Goal: Task Accomplishment & Management: Complete application form

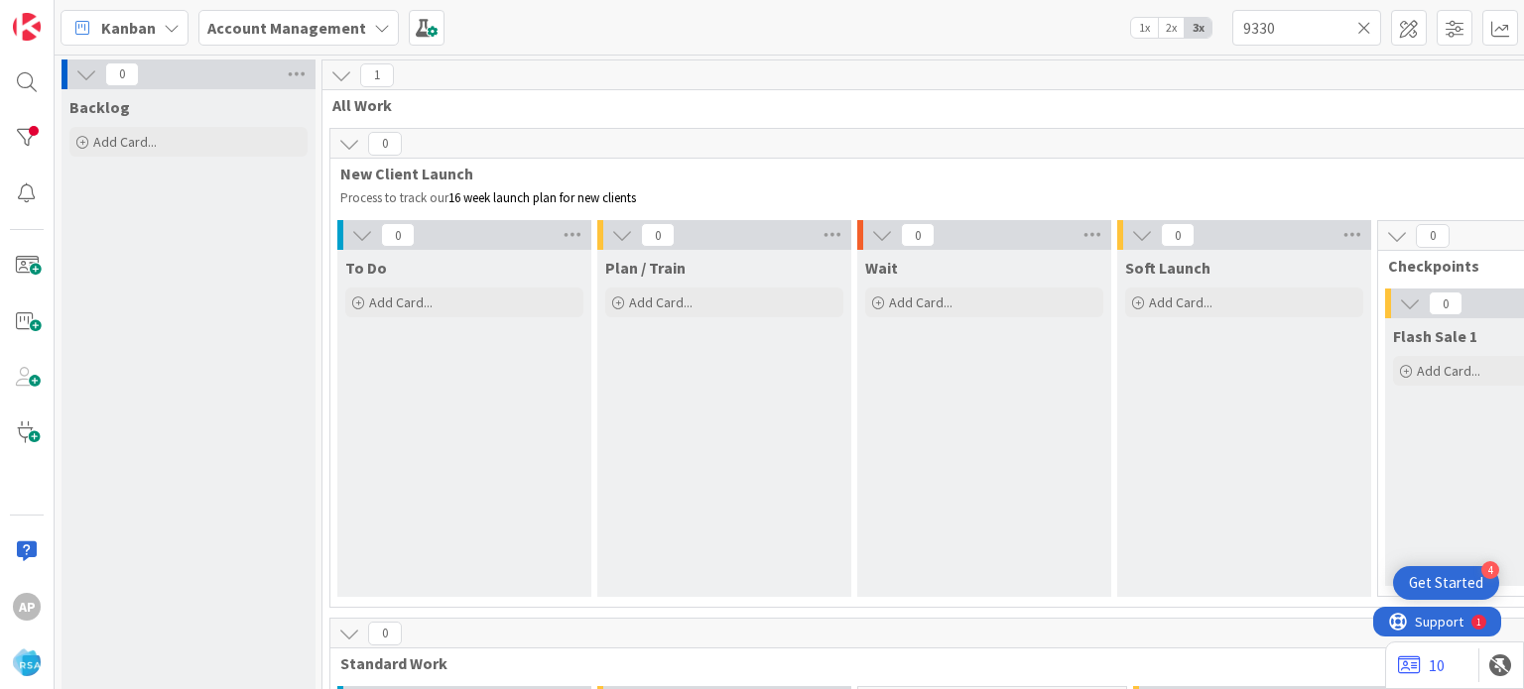
scroll to position [1561, 26]
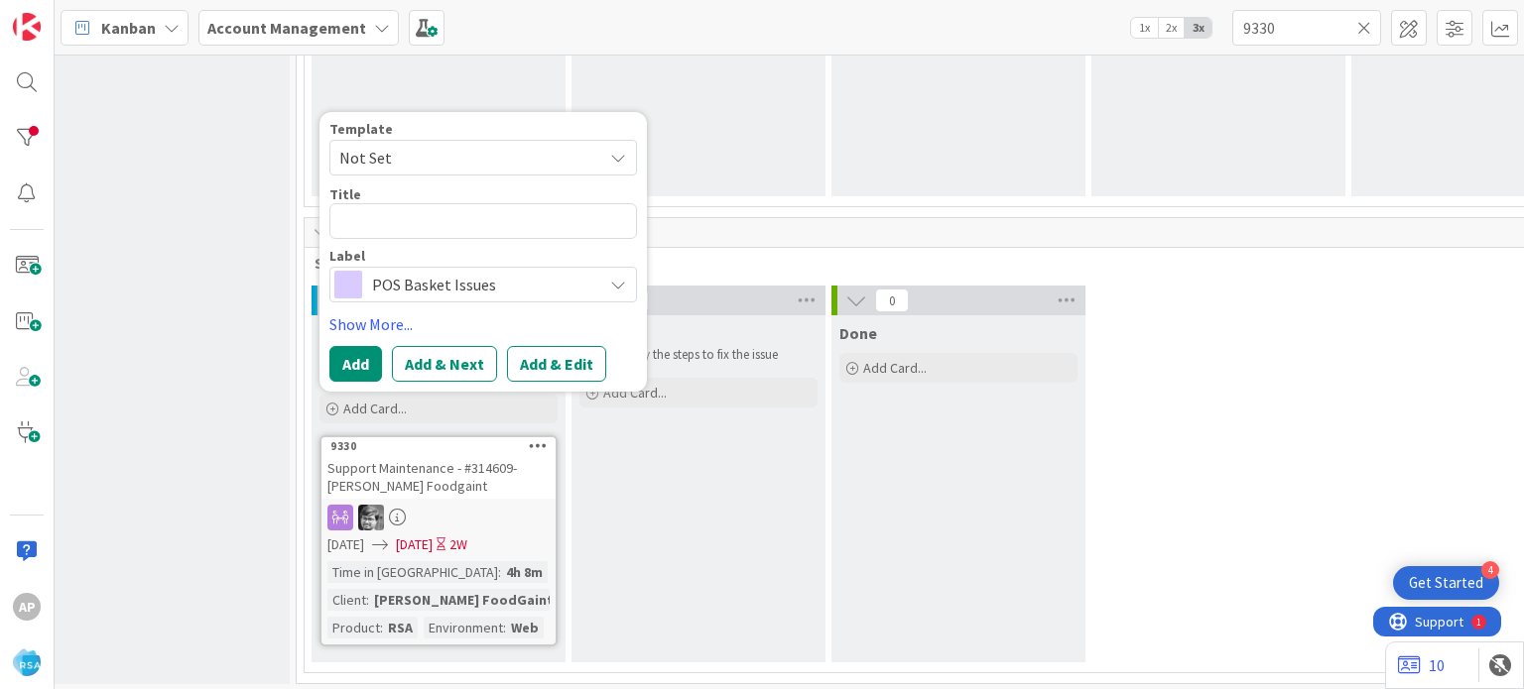
click at [605, 159] on span "Not Set" at bounding box center [483, 158] width 308 height 36
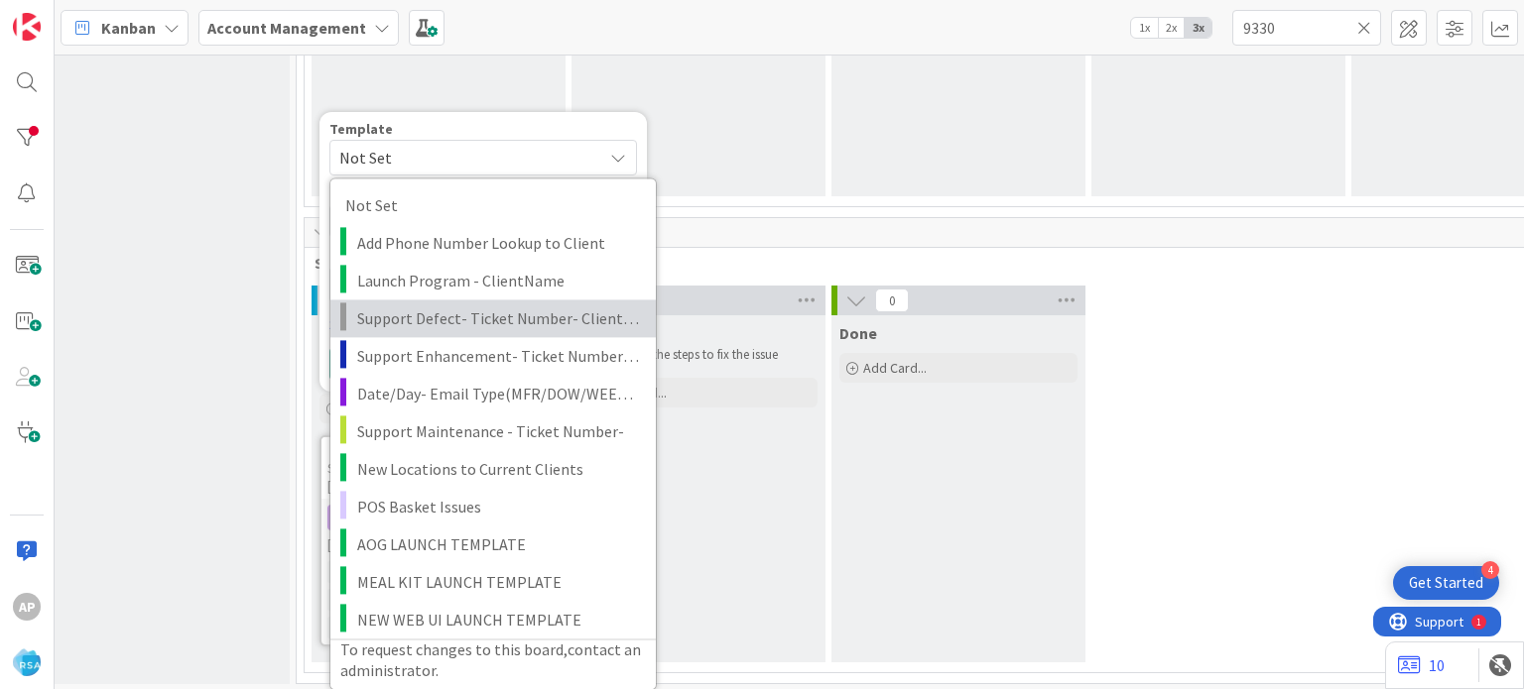
click at [544, 316] on span "Support Defect- Ticket Number- Client Name- Product Name" at bounding box center [499, 319] width 284 height 26
type textarea "x"
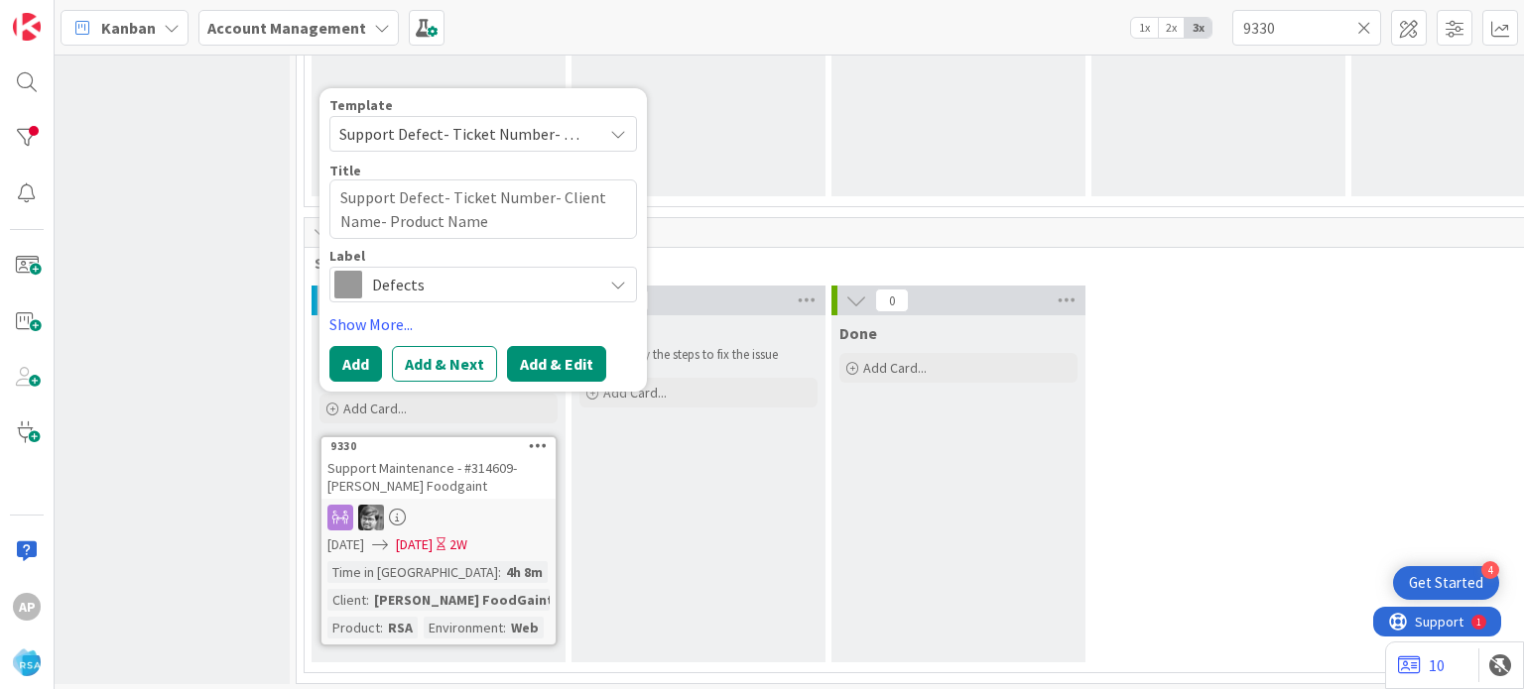
click at [548, 360] on button "Add & Edit" at bounding box center [556, 364] width 99 height 36
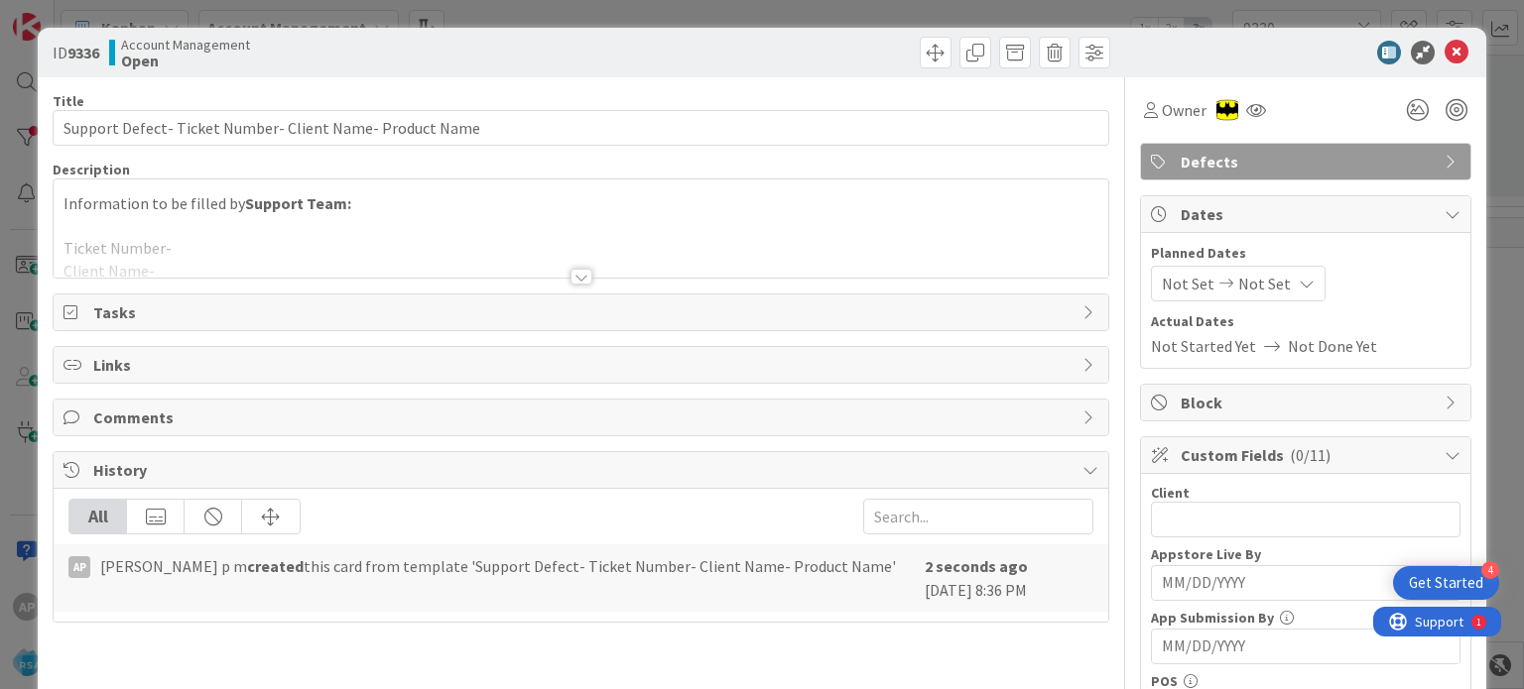
click at [570, 270] on div at bounding box center [581, 277] width 22 height 16
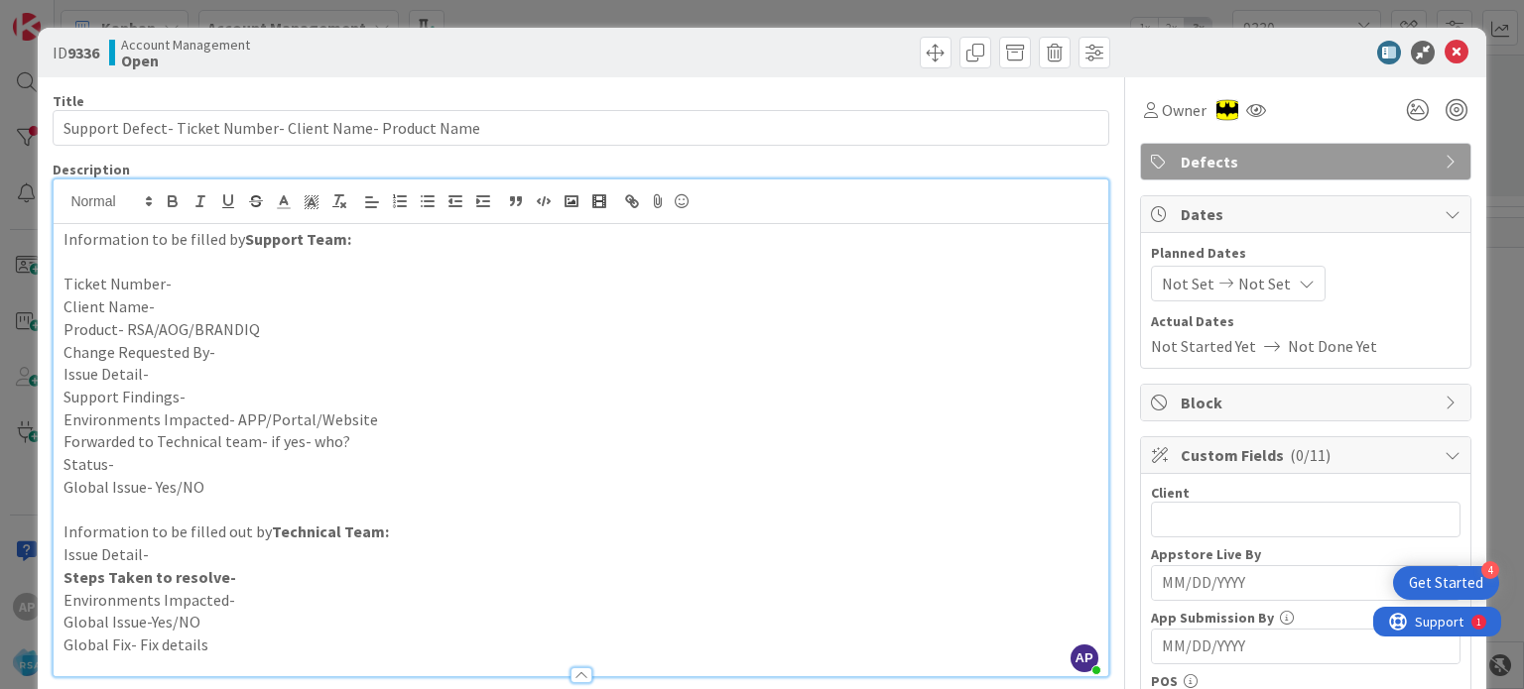
click at [219, 396] on p "Support Findings-" at bounding box center [580, 397] width 1034 height 23
click at [183, 386] on p "Support Findings-" at bounding box center [580, 397] width 1034 height 23
click at [182, 379] on p "Issue Detail-" at bounding box center [580, 374] width 1034 height 23
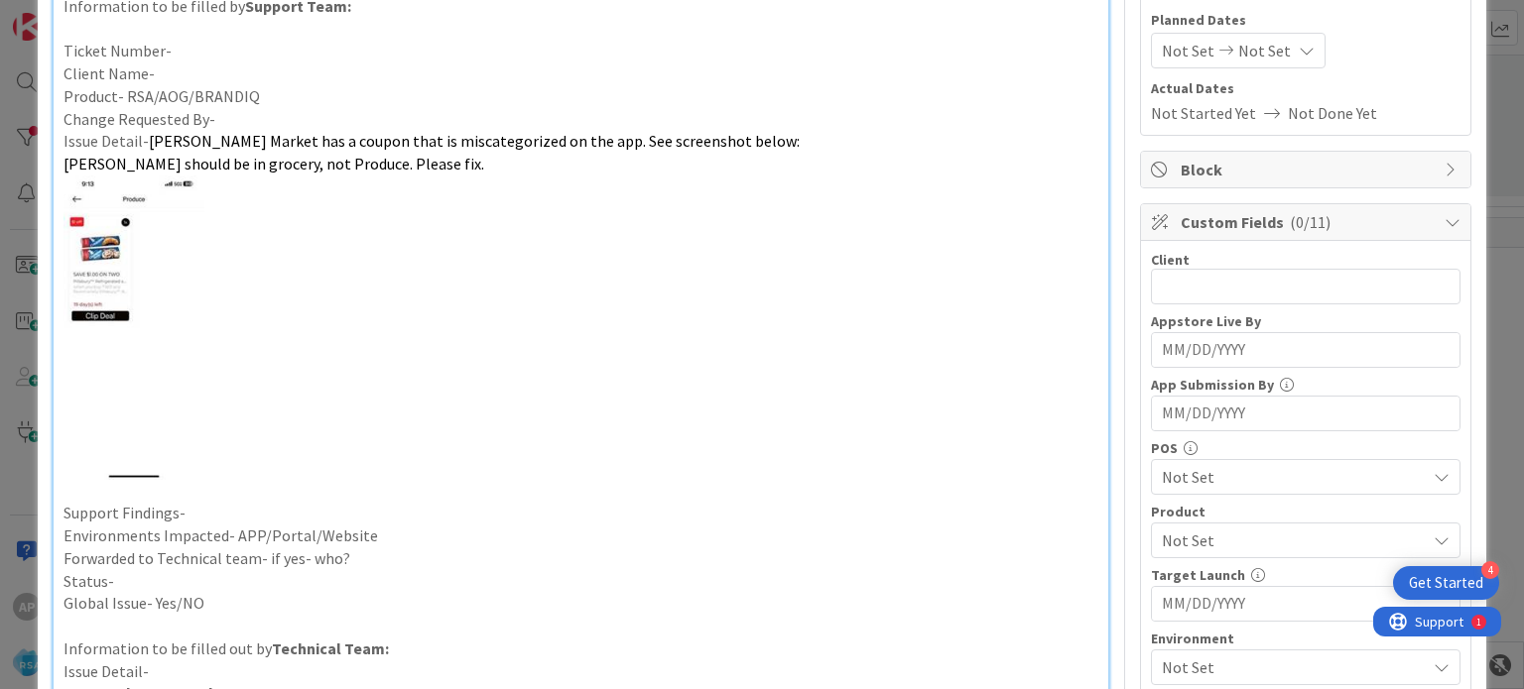
scroll to position [274, 0]
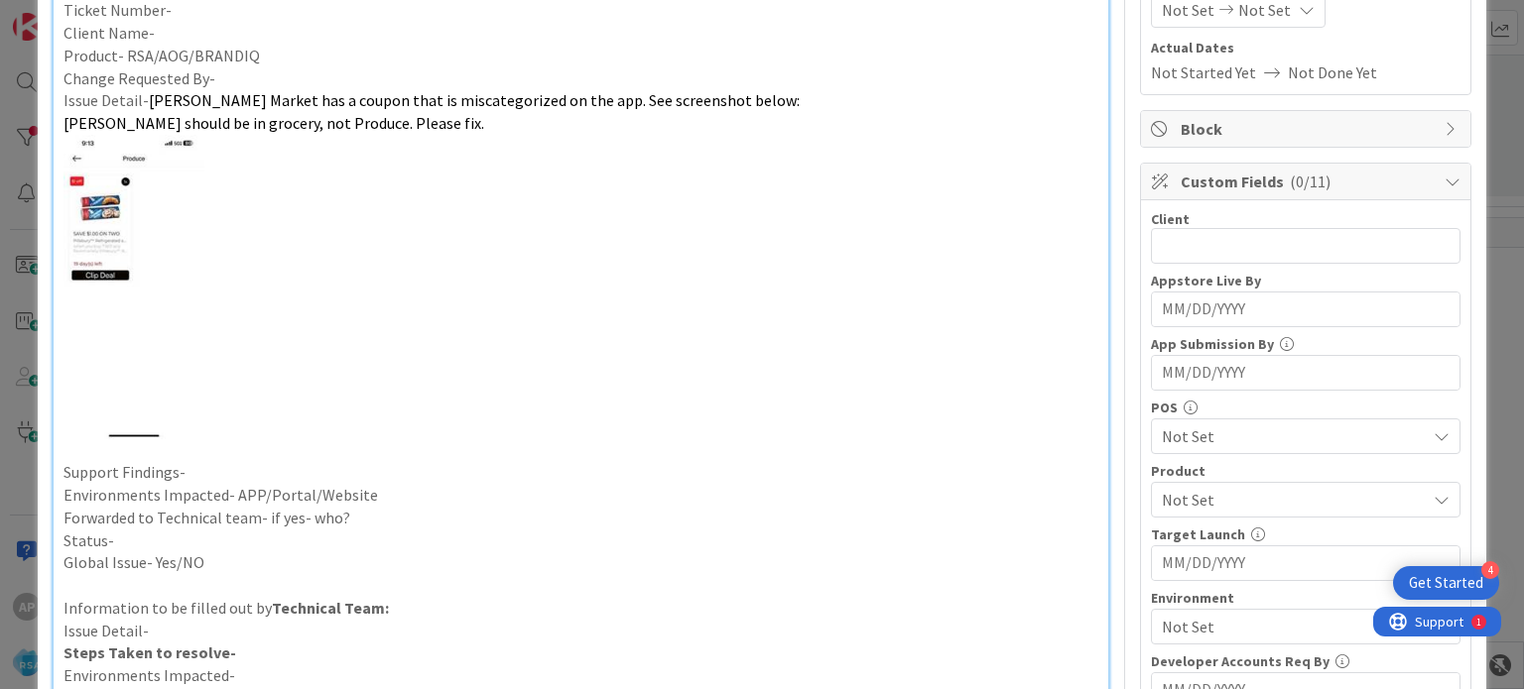
click at [409, 490] on p "Environments Impacted- APP/Portal/Website" at bounding box center [580, 495] width 1034 height 23
click at [397, 523] on p "Forwarded to Technical team- if yes- who?" at bounding box center [580, 518] width 1034 height 23
click at [305, 540] on p "Status-" at bounding box center [580, 541] width 1034 height 23
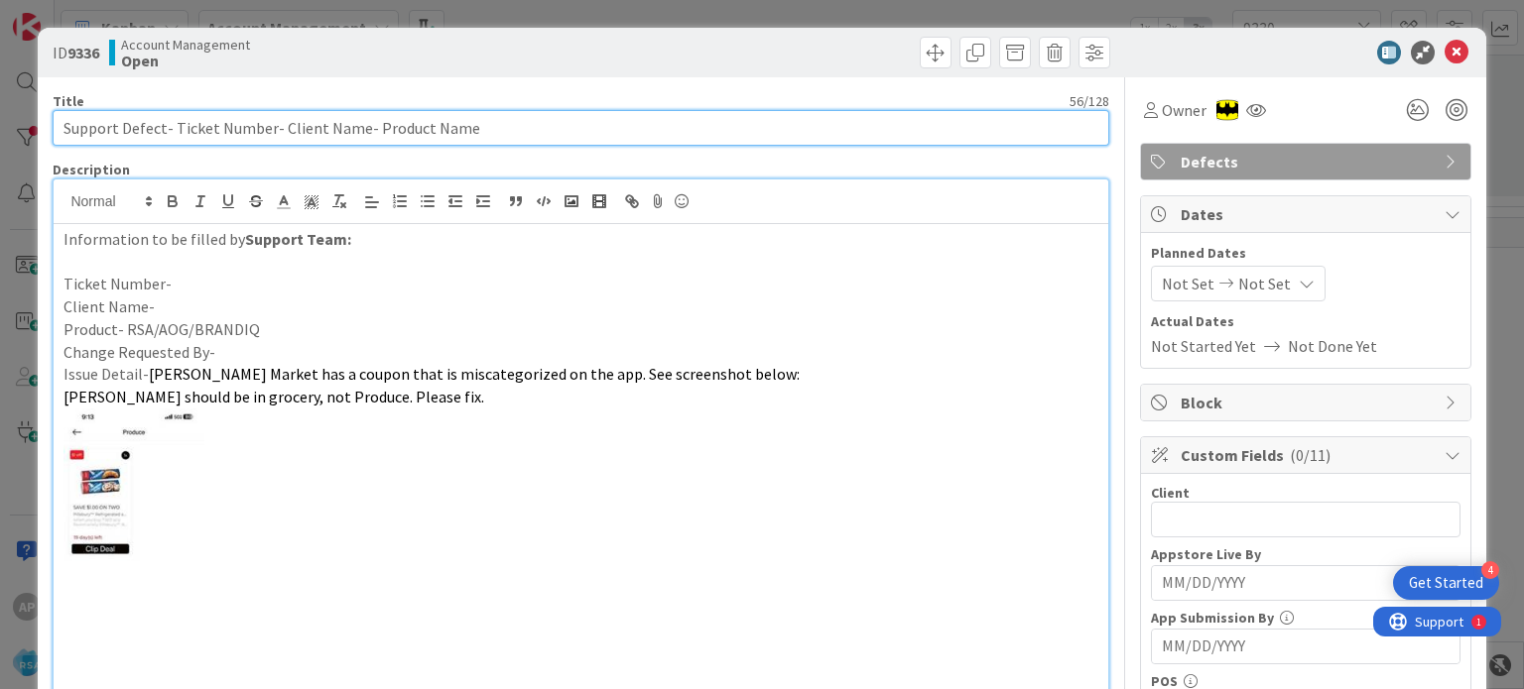
drag, startPoint x: 172, startPoint y: 125, endPoint x: 267, endPoint y: 136, distance: 95.9
click at [267, 136] on input "Support Defect- Ticket Number- Client Name- Product Name" at bounding box center [580, 128] width 1055 height 36
paste input "#314875"
drag, startPoint x: 316, startPoint y: 126, endPoint x: 230, endPoint y: 119, distance: 86.6
click at [230, 119] on input "Support Defect- #314875- Client Name- Product Name" at bounding box center [580, 128] width 1055 height 36
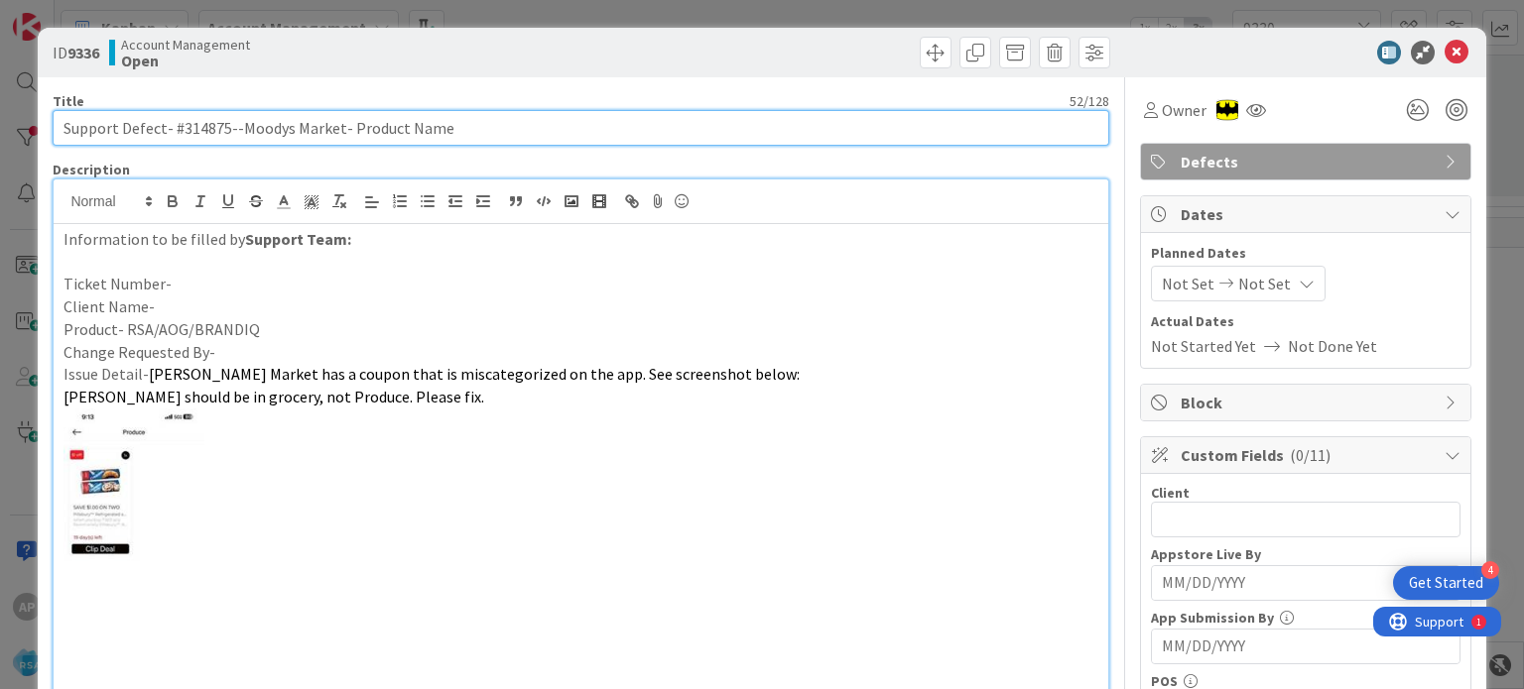
click at [236, 128] on input "Support Defect- #314875--Moodys Market- Product Name" at bounding box center [580, 128] width 1055 height 36
drag, startPoint x: 329, startPoint y: 123, endPoint x: 234, endPoint y: 126, distance: 95.3
click at [234, 126] on input "Support Defect- #314875-Moodys Market- Product Name" at bounding box center [580, 128] width 1055 height 36
type input "Support Defect- #314875-Moodys Market- Product Name"
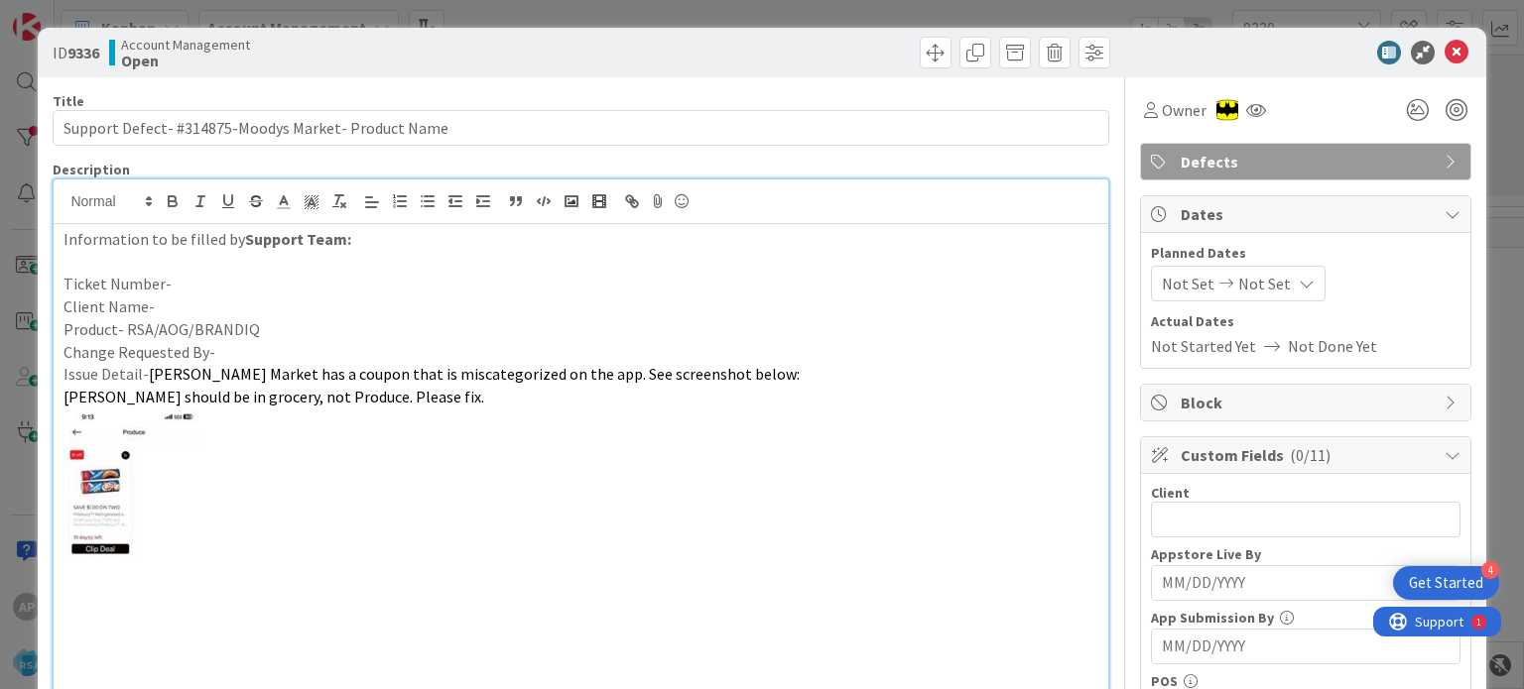
click at [186, 299] on p "Client Name-" at bounding box center [580, 307] width 1034 height 23
click at [1252, 499] on div "Client 0 / 32" at bounding box center [1306, 493] width 310 height 18
click at [1246, 511] on input "text" at bounding box center [1306, 520] width 310 height 36
paste input "Moodys Market"
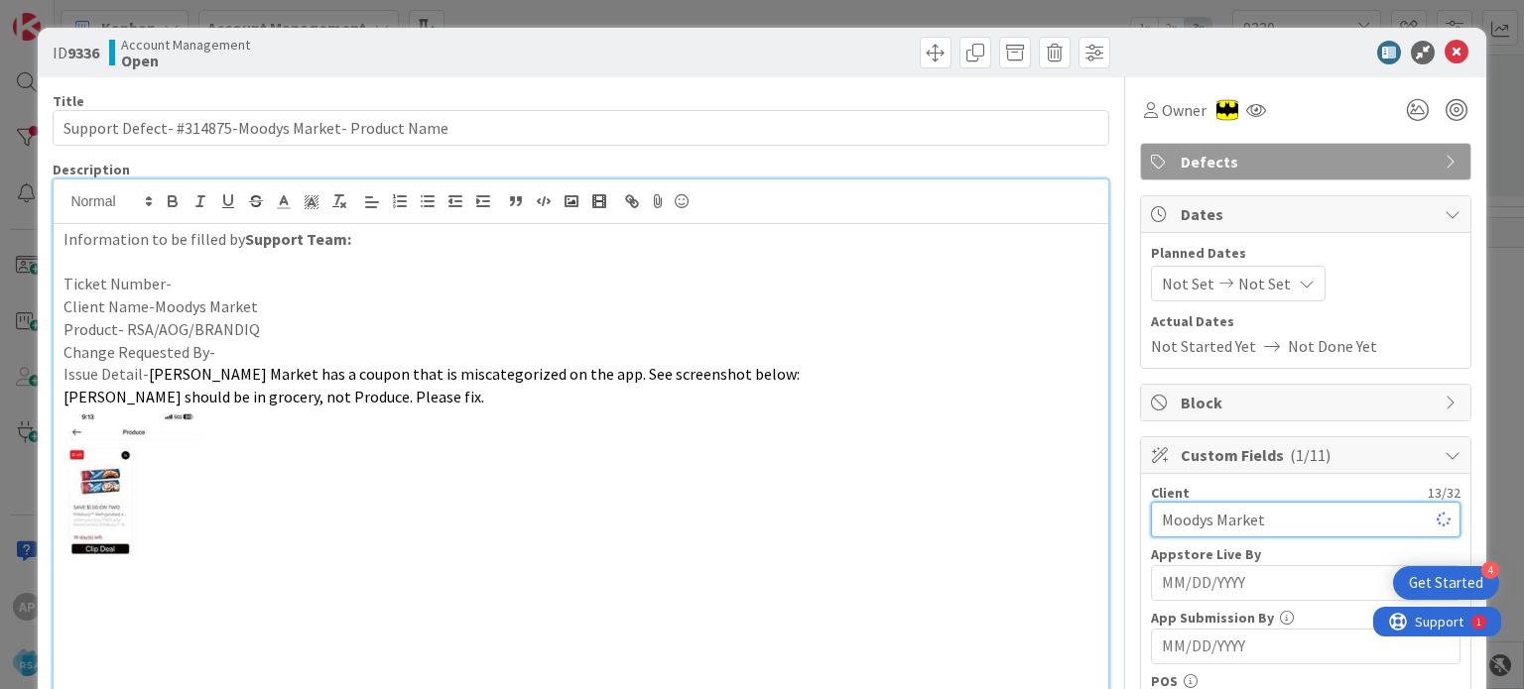
type input "Moodys Market"
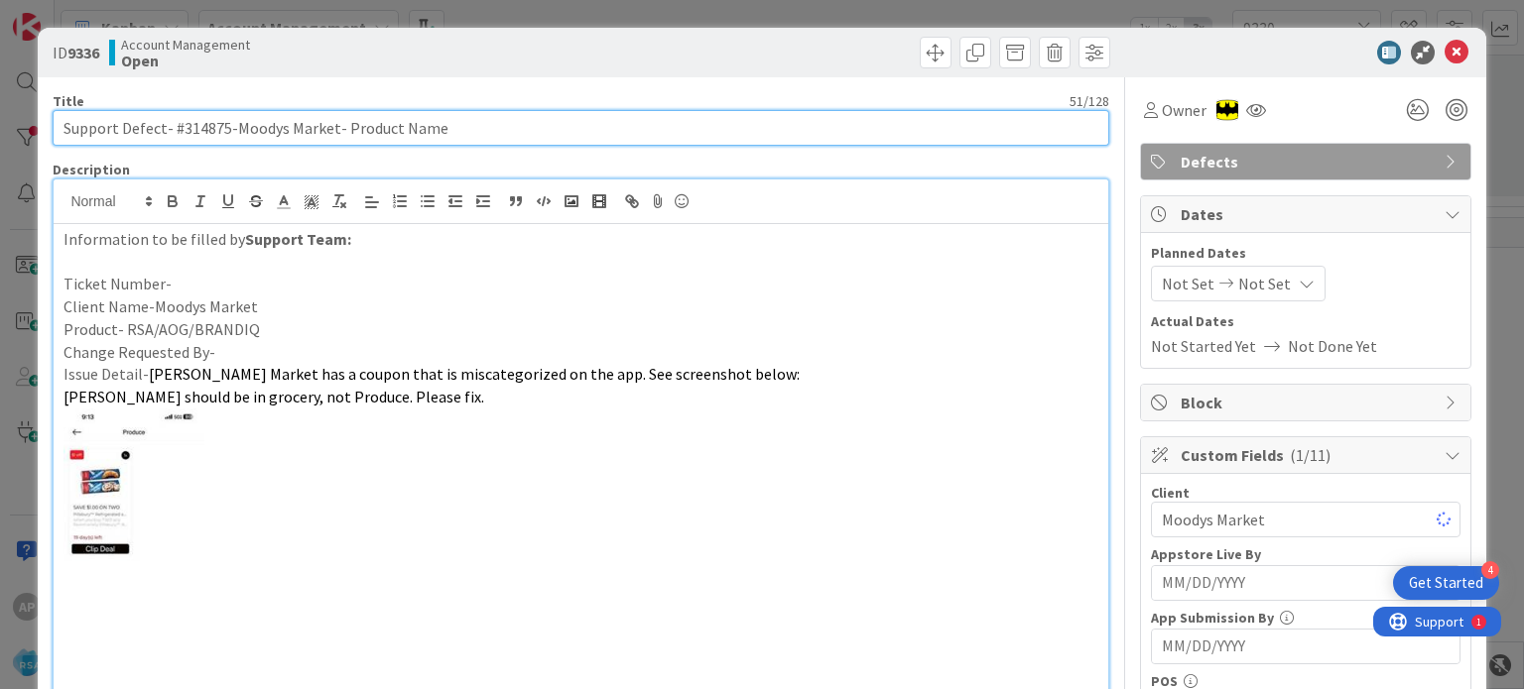
click at [200, 122] on input "Support Defect- #314875-Moodys Market- Product Name" at bounding box center [580, 128] width 1055 height 36
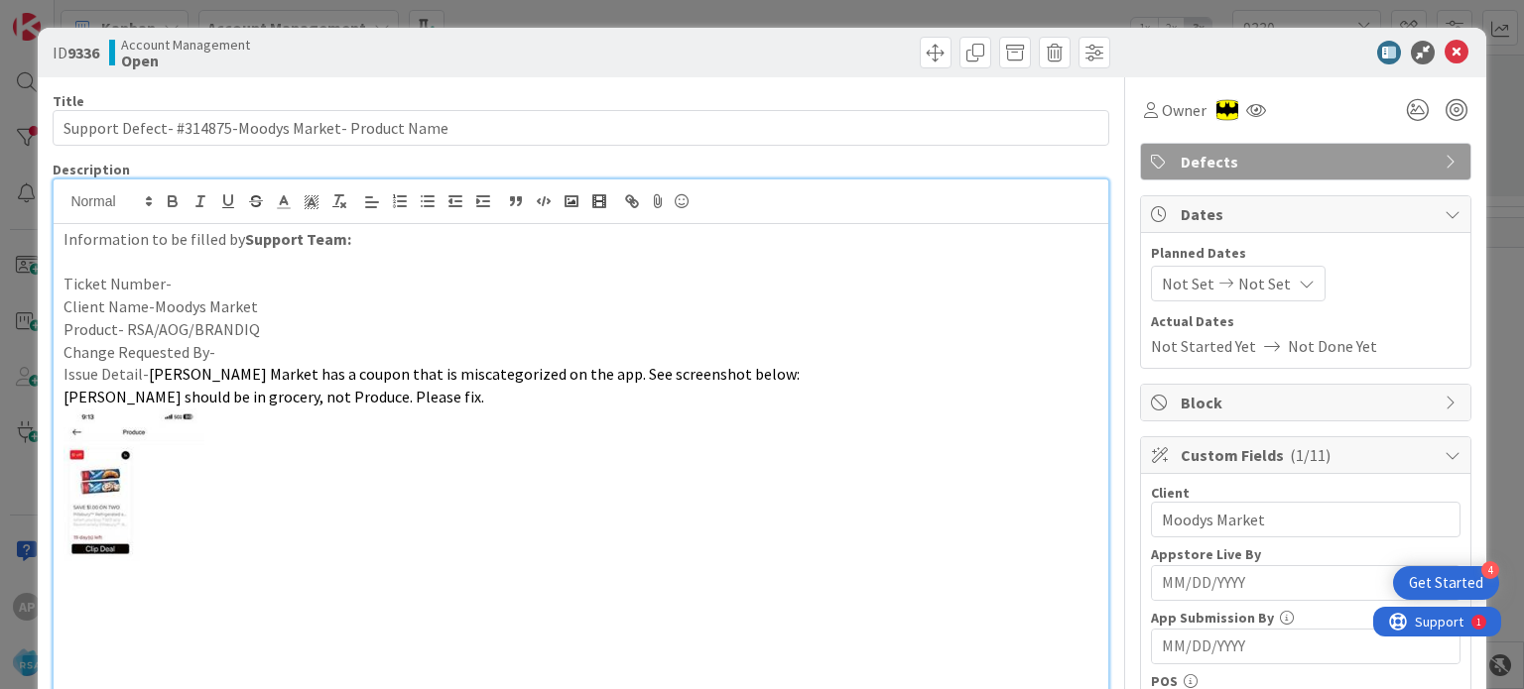
click at [183, 282] on p "Ticket Number-" at bounding box center [580, 284] width 1034 height 23
click at [225, 351] on p "Change Requested By-" at bounding box center [580, 352] width 1034 height 23
click at [1214, 282] on icon at bounding box center [1226, 284] width 24 height 14
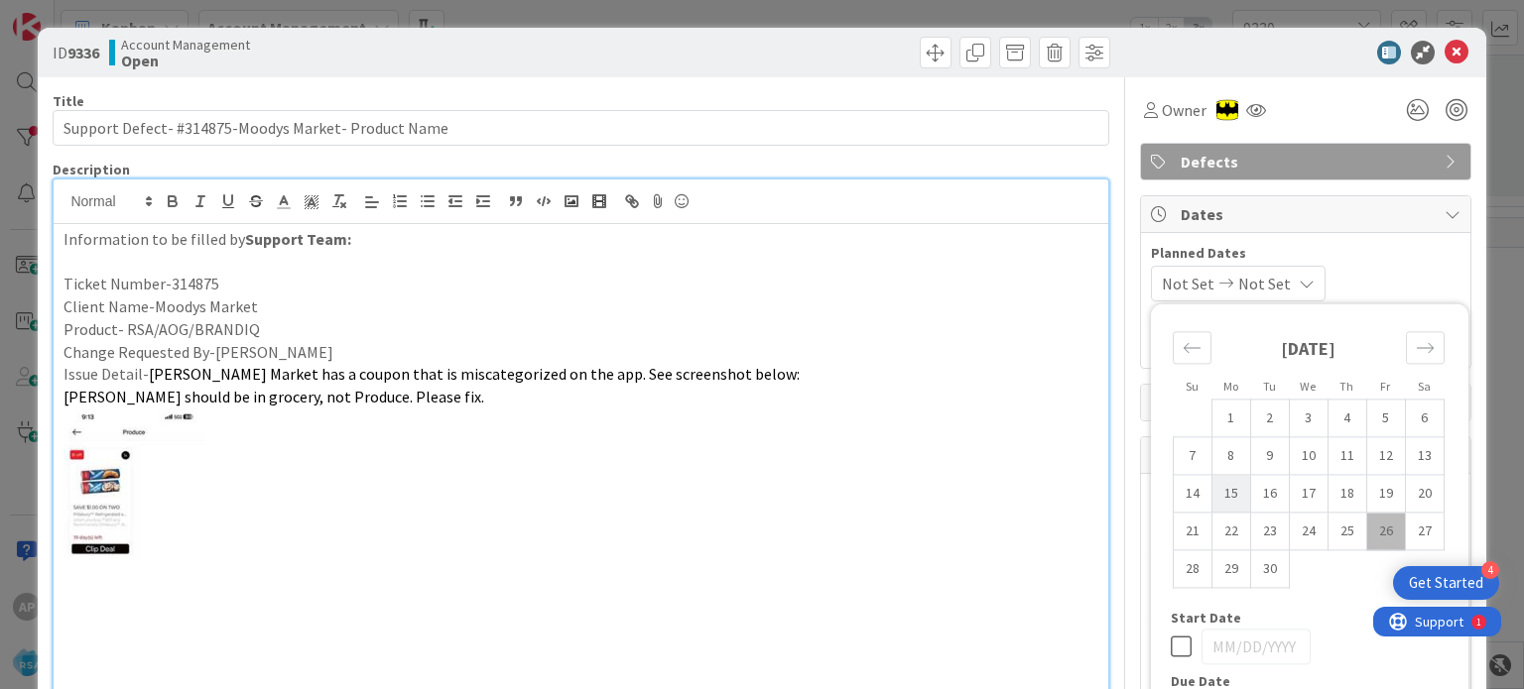
click at [1218, 499] on td "15" at bounding box center [1230, 494] width 39 height 38
type input "[DATE]"
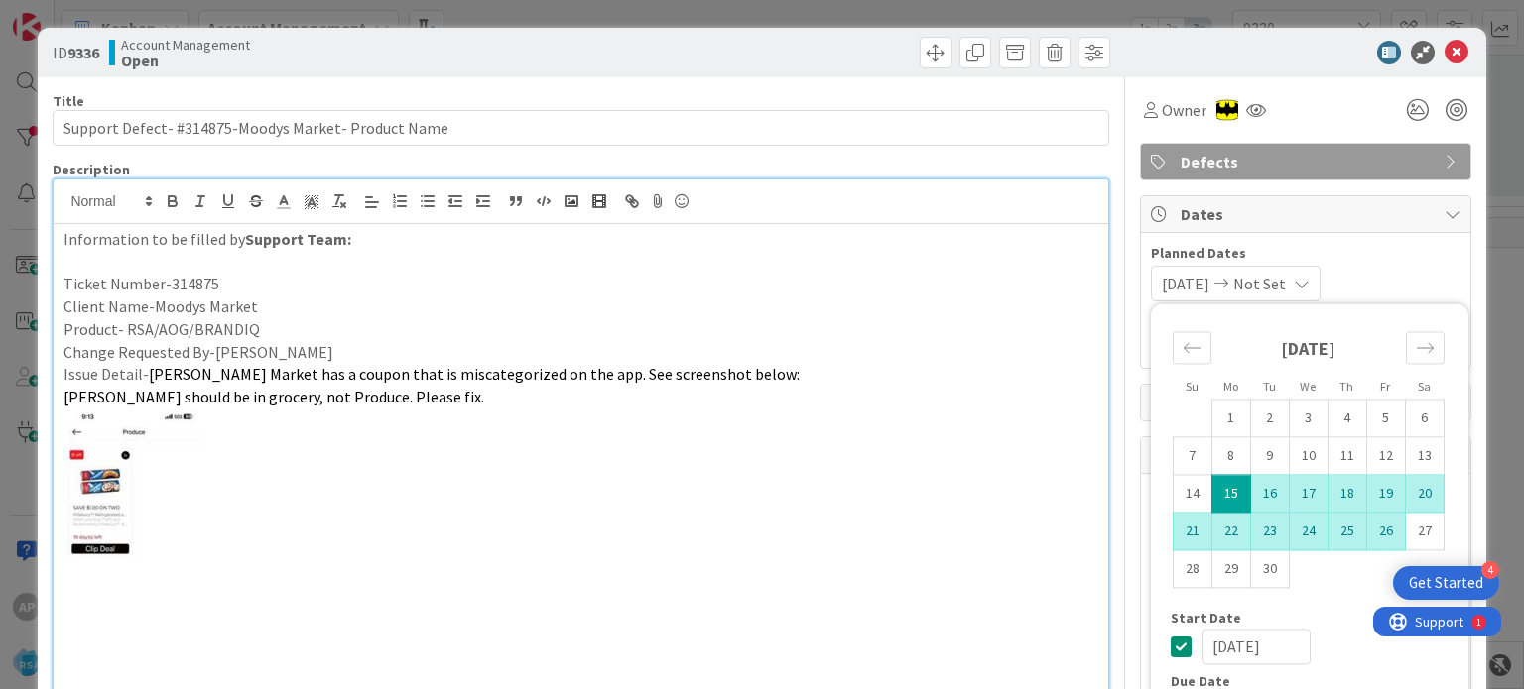
click at [1374, 541] on td "26" at bounding box center [1385, 532] width 39 height 38
type input "[DATE]"
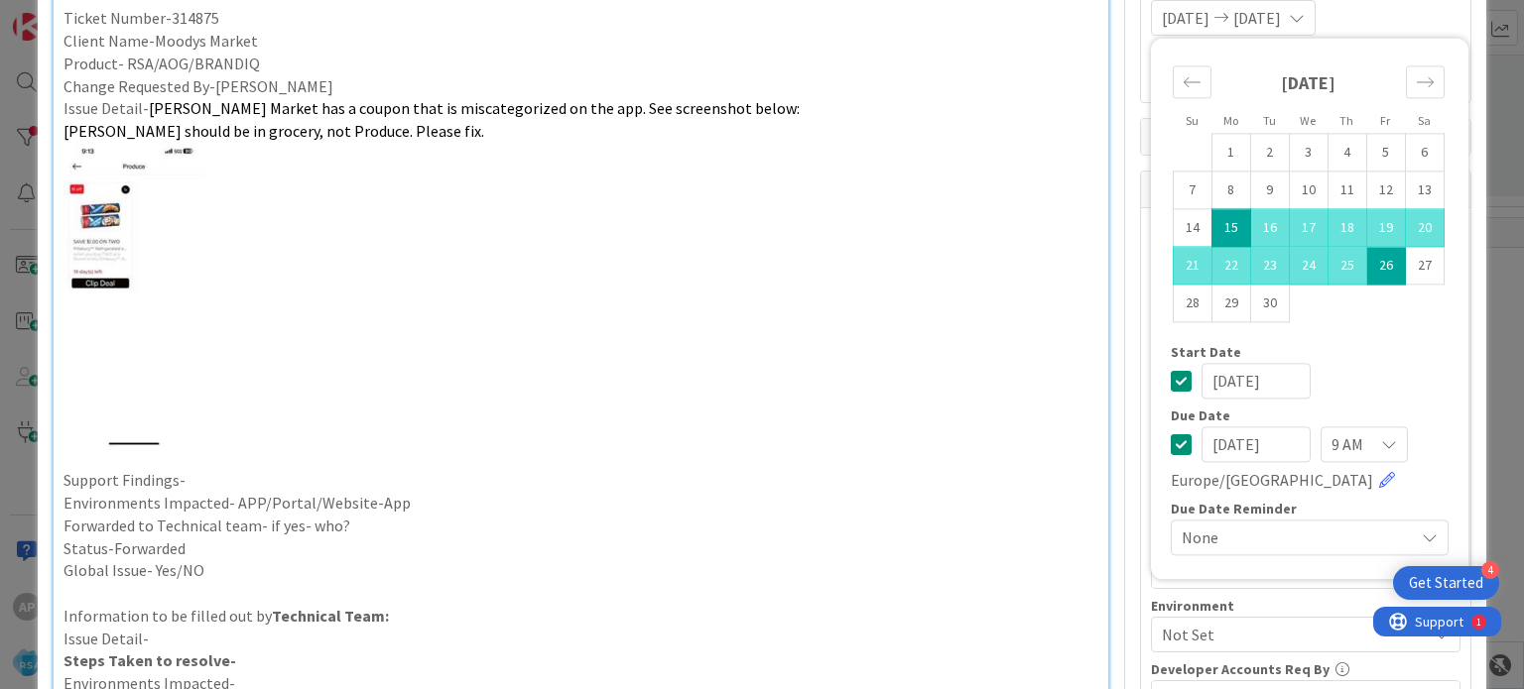
scroll to position [385, 0]
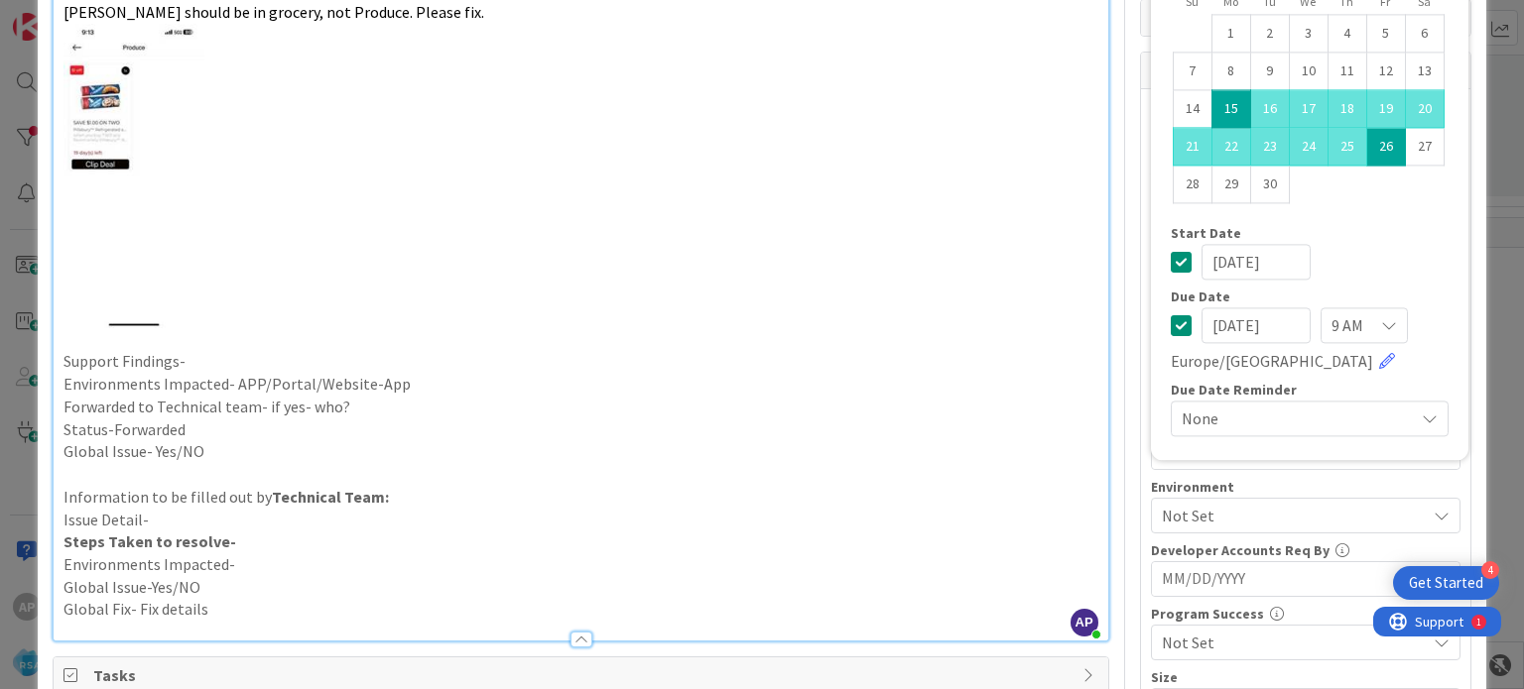
click at [428, 384] on p "Environments Impacted- APP/Portal/Website-App" at bounding box center [580, 384] width 1034 height 23
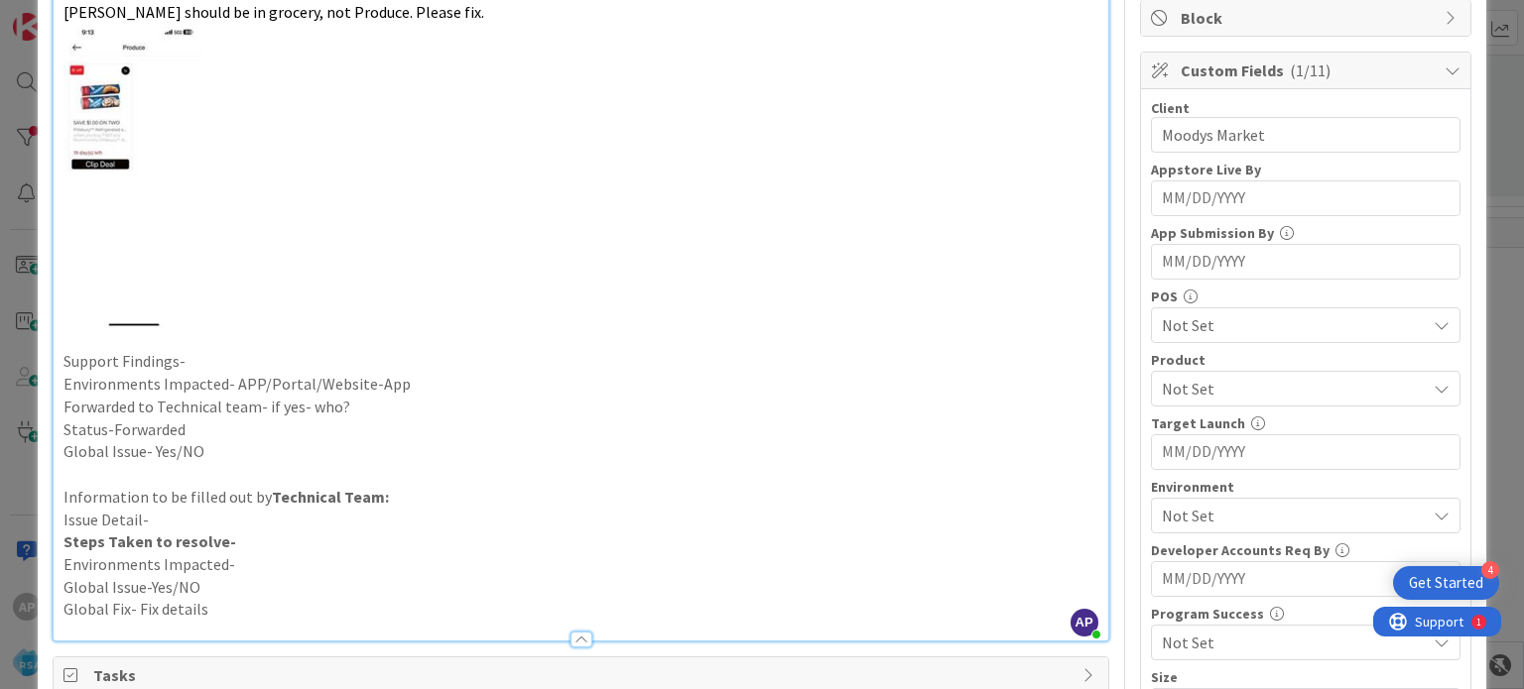
click at [409, 404] on p "Forwarded to Technical team- if yes- who?" at bounding box center [580, 407] width 1034 height 23
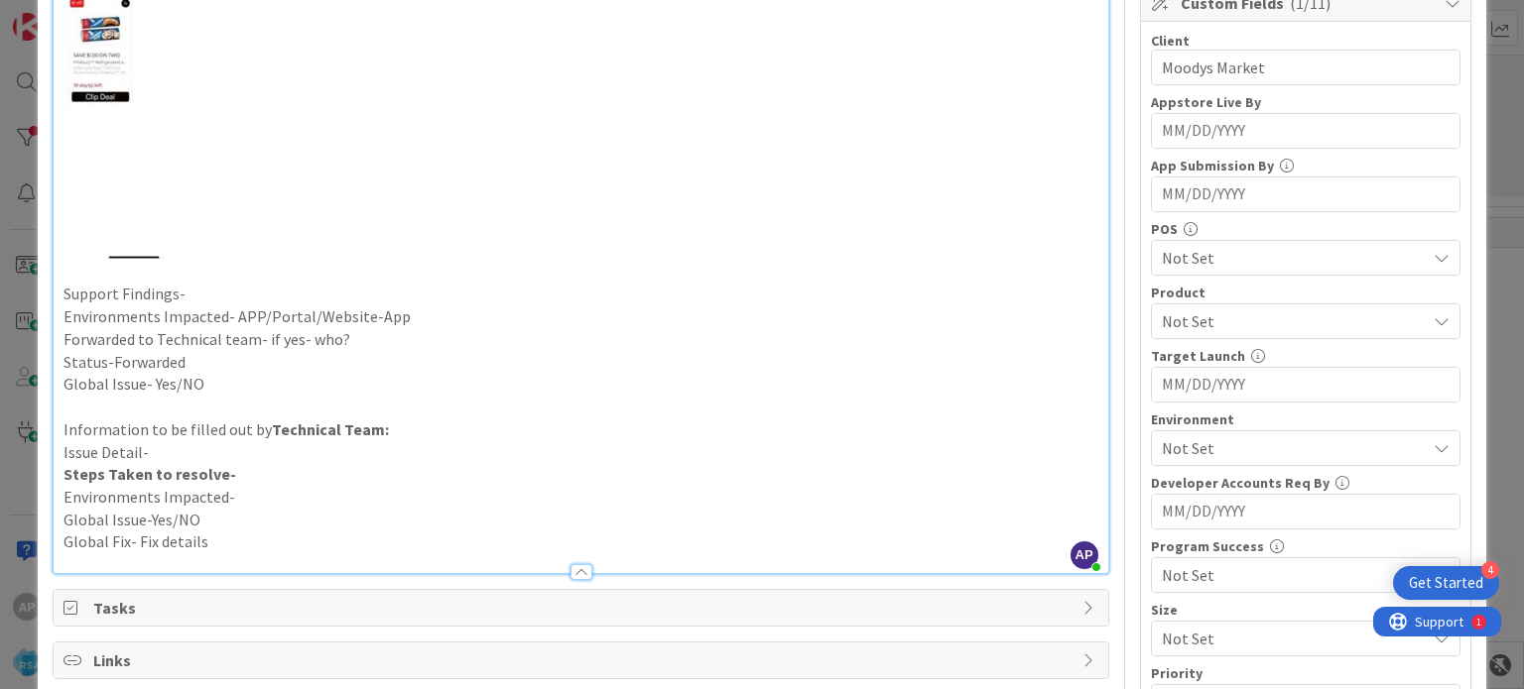
click at [1162, 436] on span "Not Set" at bounding box center [1294, 448] width 264 height 24
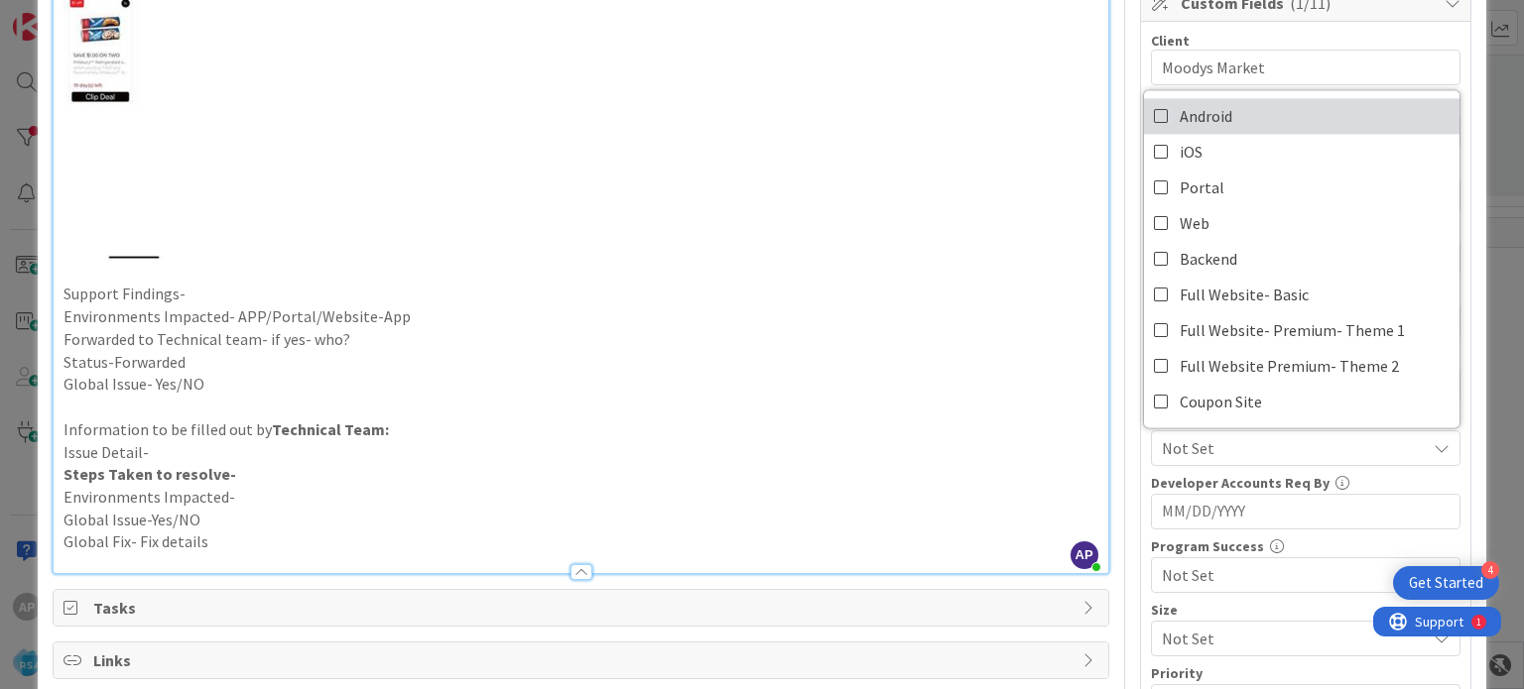
click at [1179, 112] on span "Android" at bounding box center [1205, 116] width 53 height 30
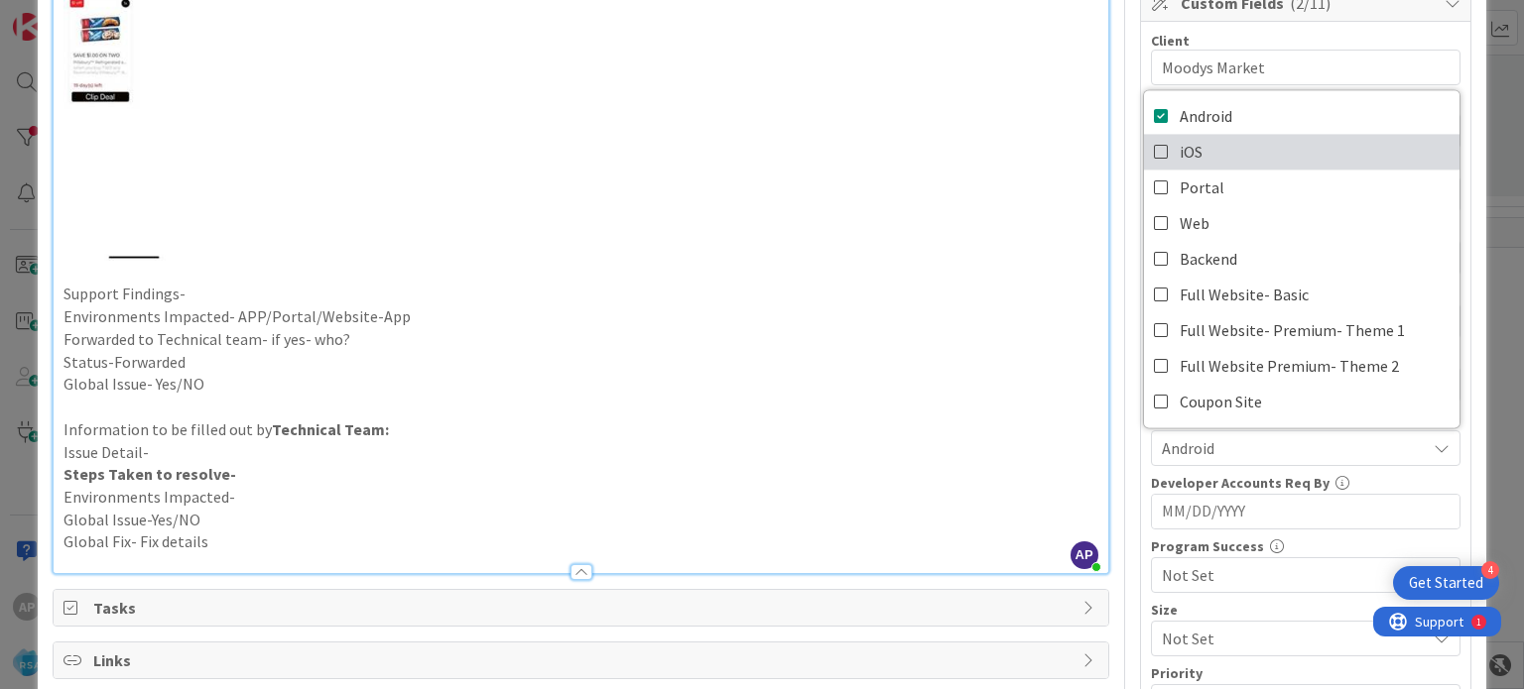
click at [1179, 153] on span "iOS" at bounding box center [1190, 152] width 23 height 30
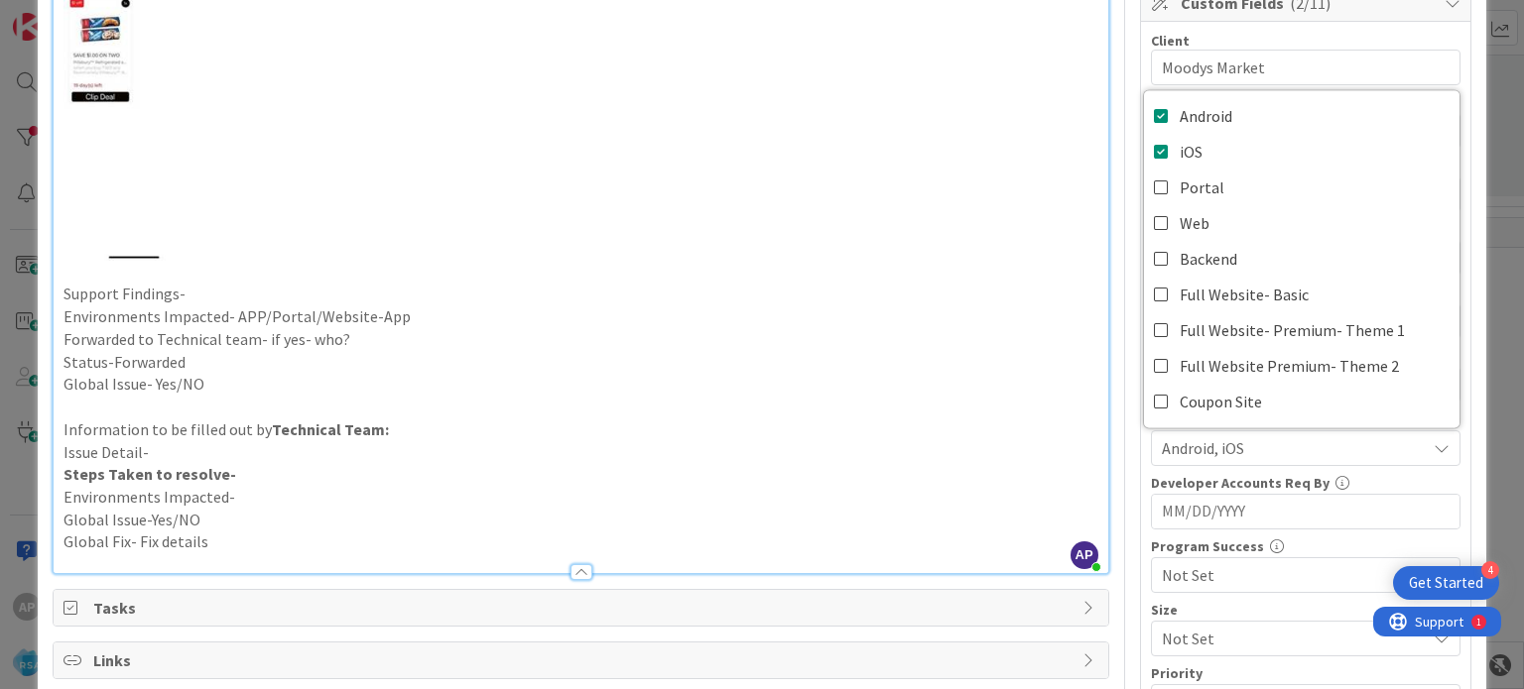
click at [957, 390] on p "Global Issue- Yes/NO" at bounding box center [580, 384] width 1034 height 23
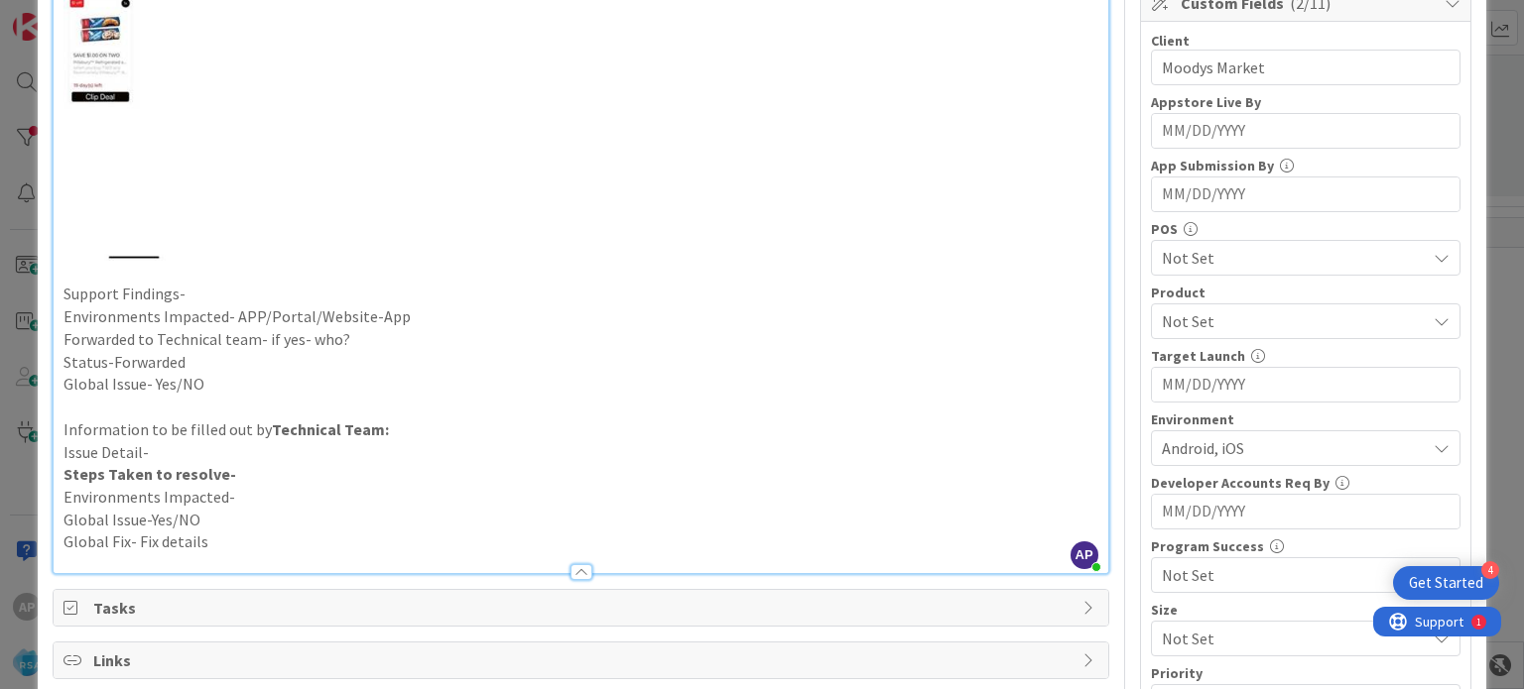
click at [1172, 318] on span "Not Set" at bounding box center [1294, 322] width 264 height 24
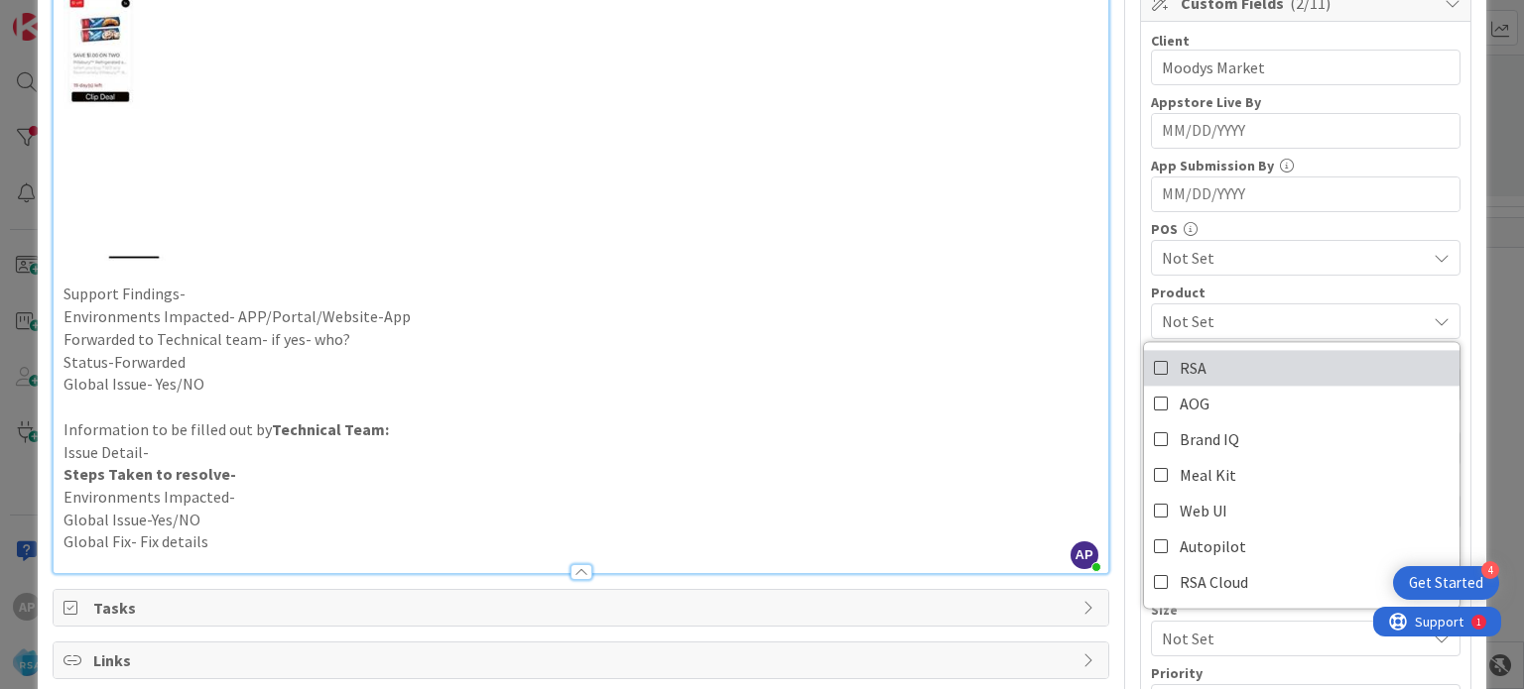
click at [1179, 359] on span "RSA" at bounding box center [1192, 368] width 27 height 30
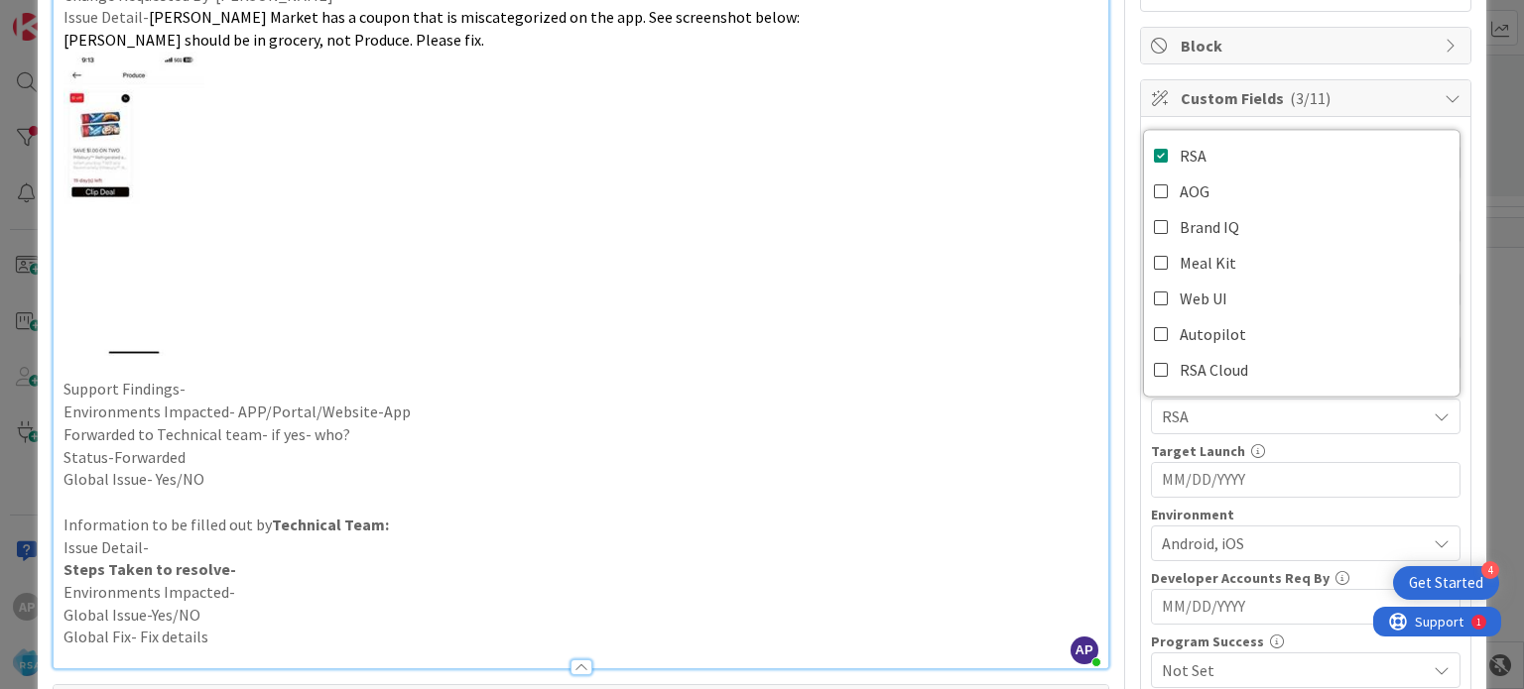
scroll to position [357, 0]
click at [403, 430] on p "Forwarded to Technical team- if yes- who?" at bounding box center [580, 435] width 1034 height 23
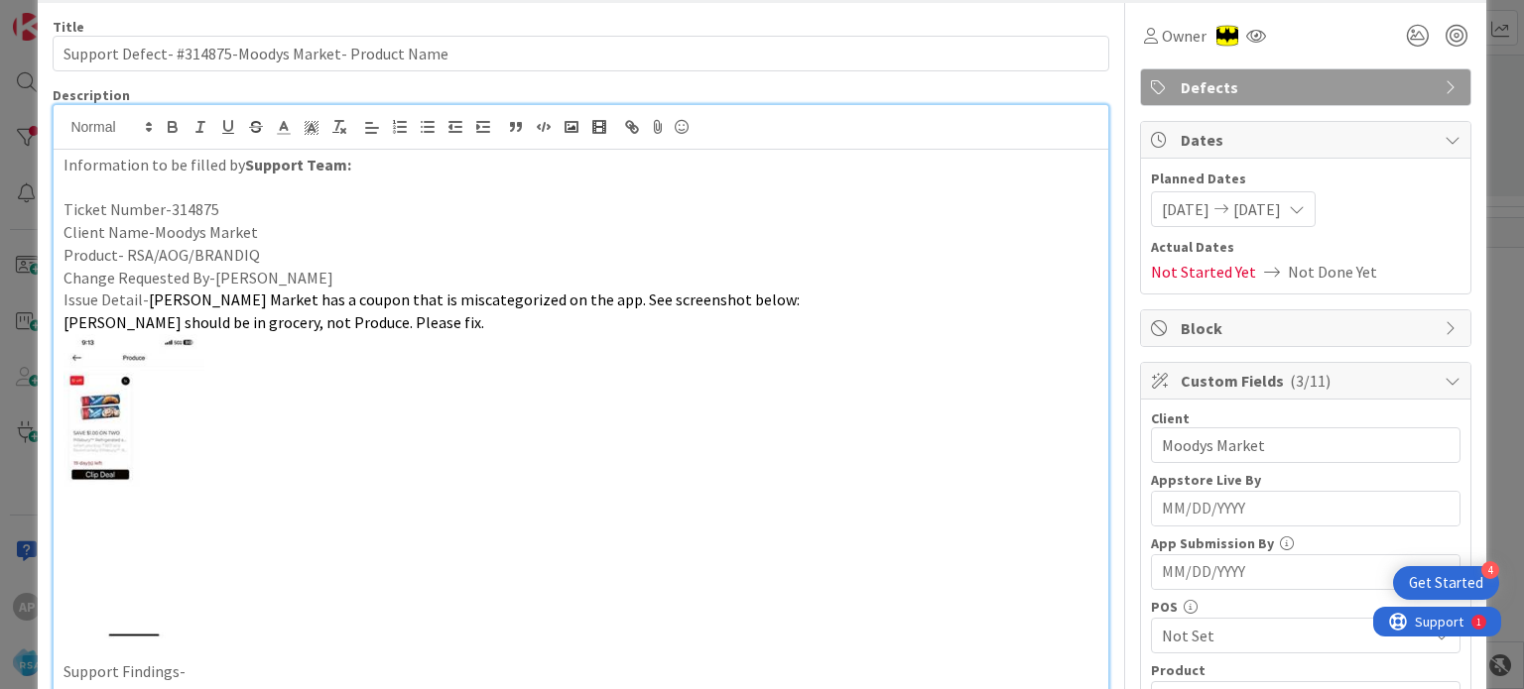
scroll to position [23, 0]
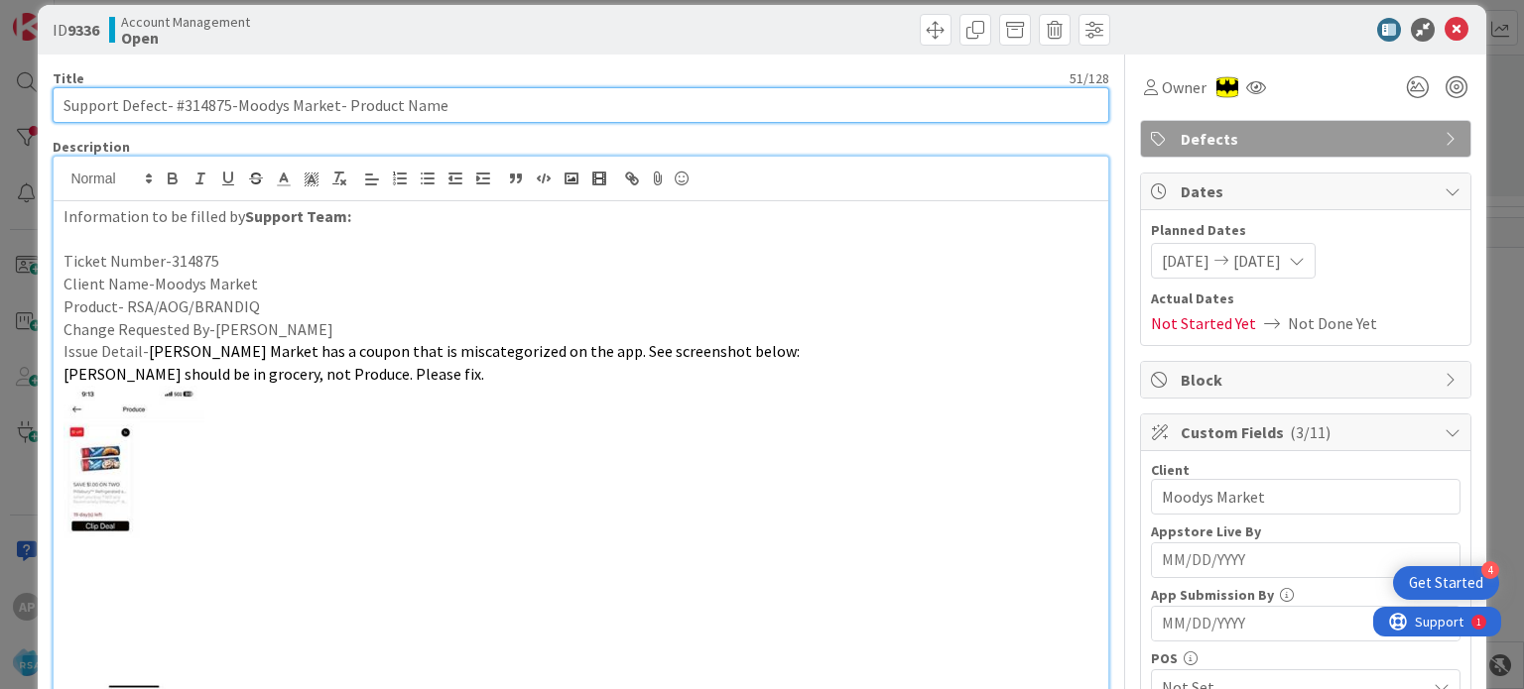
drag, startPoint x: 451, startPoint y: 104, endPoint x: 343, endPoint y: 107, distance: 108.2
click at [343, 107] on input "Support Defect- #314875-Moodys Market- Product Name" at bounding box center [580, 105] width 1055 height 36
type input "Support Defect- #314875-Moodys Market- RSA"
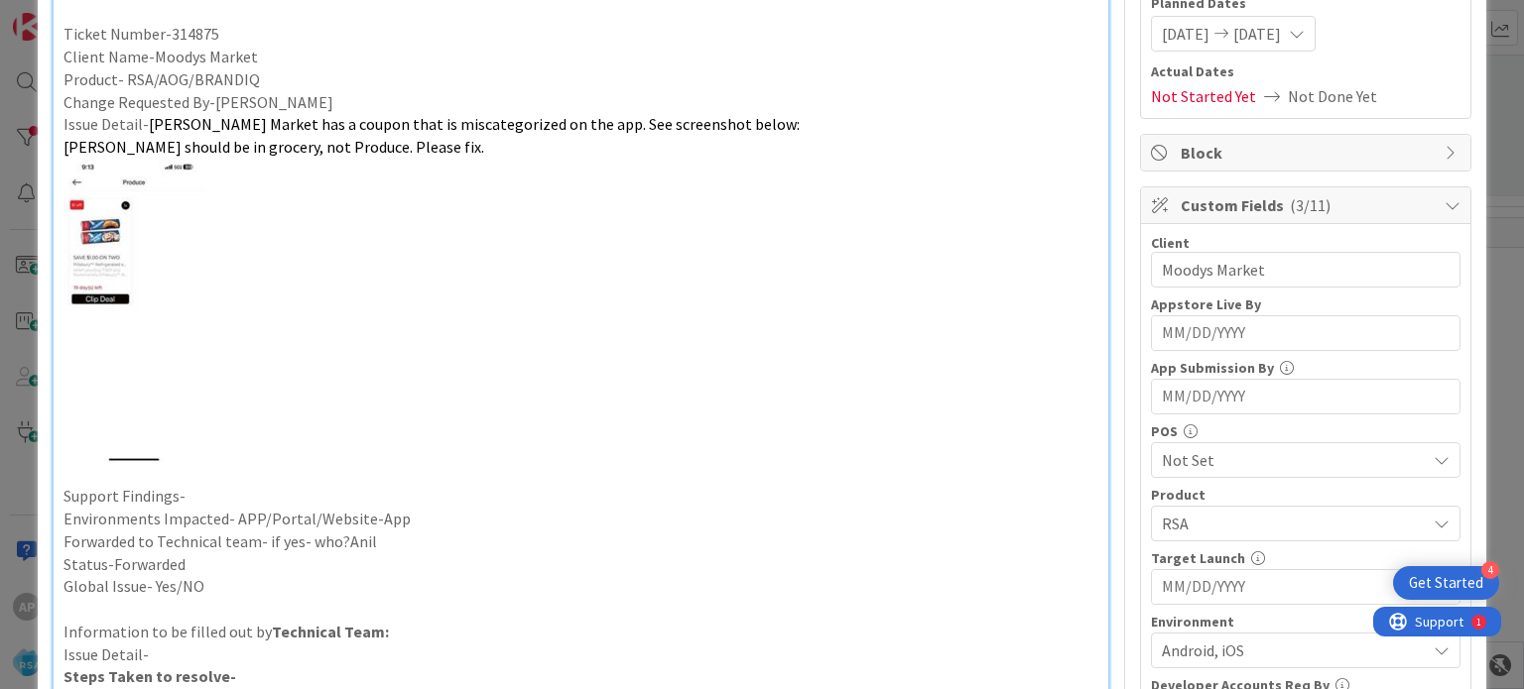
scroll to position [254, 0]
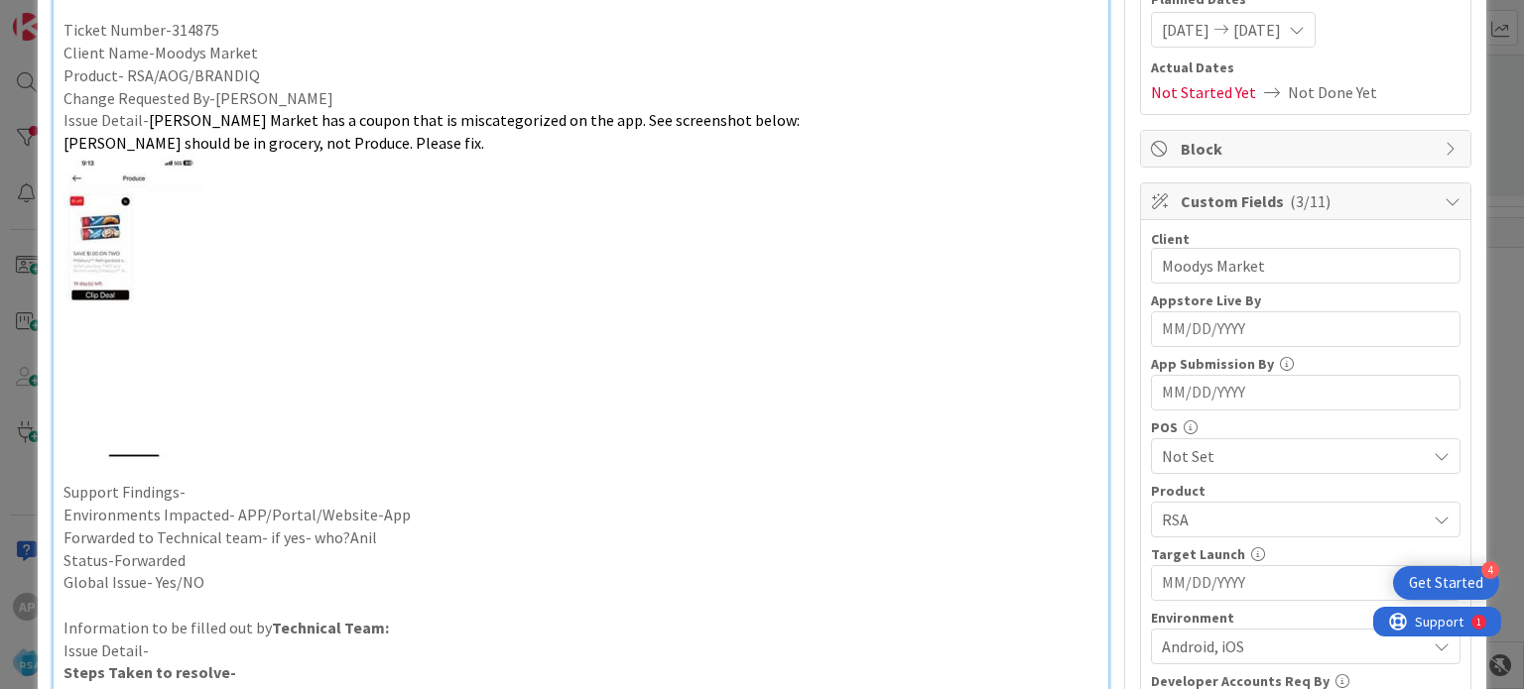
click at [282, 486] on p "Support Findings-" at bounding box center [580, 492] width 1034 height 23
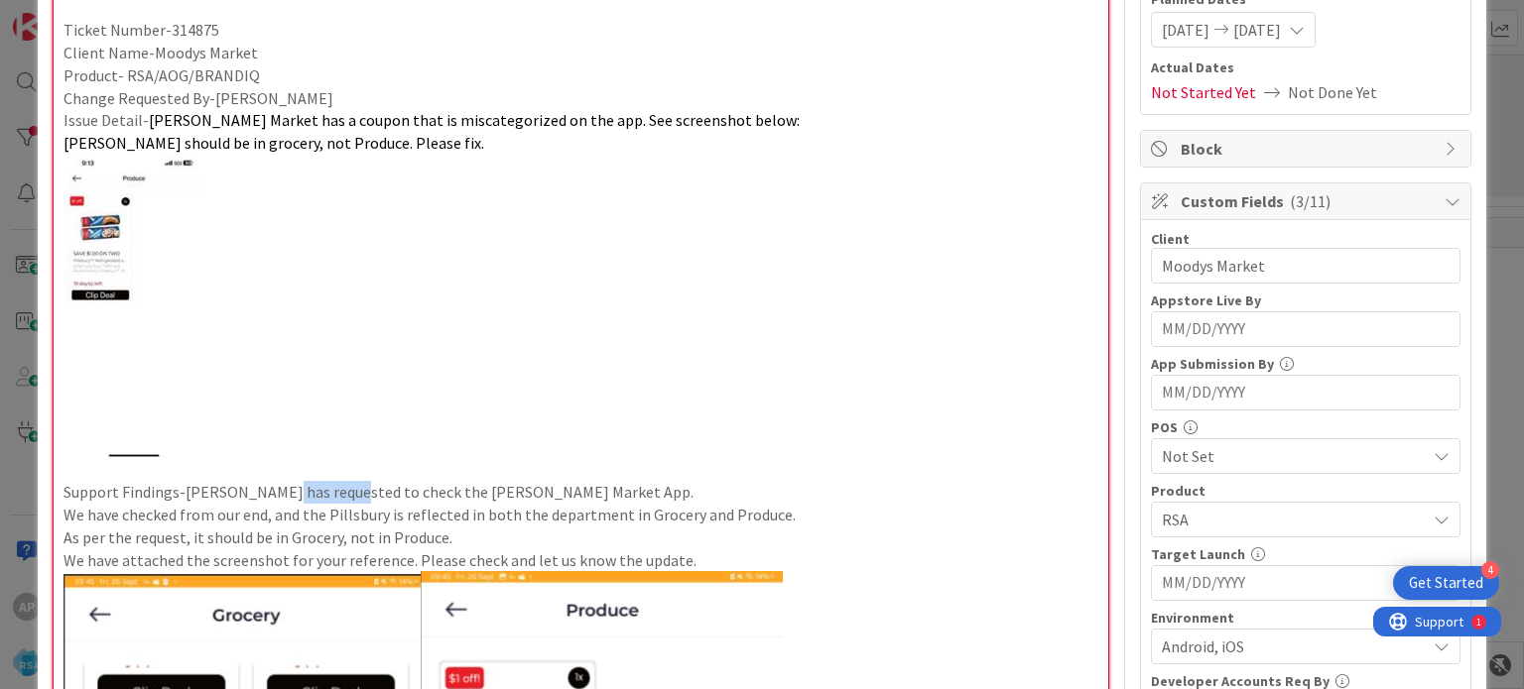
click at [282, 486] on p "Support Findings-[PERSON_NAME] has requested to check the [PERSON_NAME] Market …" at bounding box center [580, 492] width 1034 height 23
click at [323, 443] on p at bounding box center [580, 307] width 1034 height 305
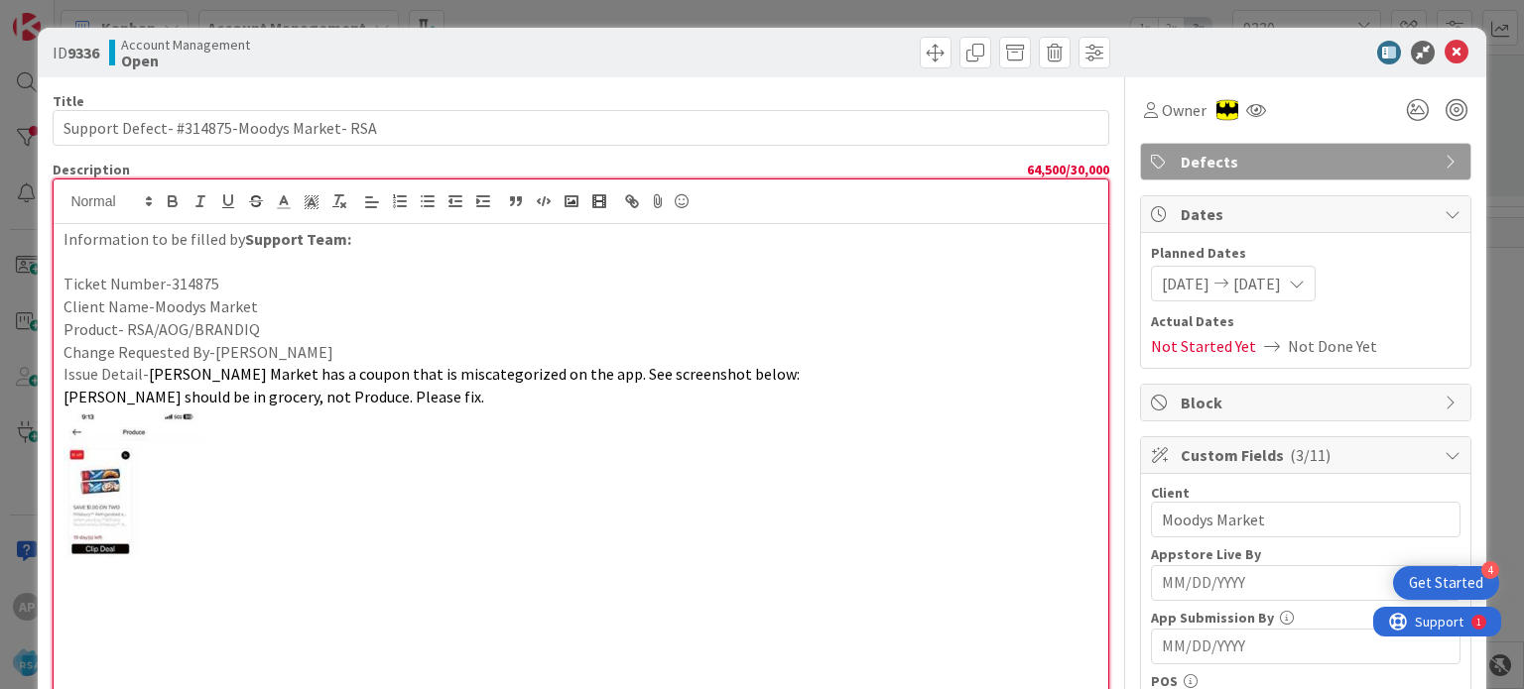
click at [803, 354] on p "Change Requested By-[PERSON_NAME]" at bounding box center [580, 352] width 1034 height 23
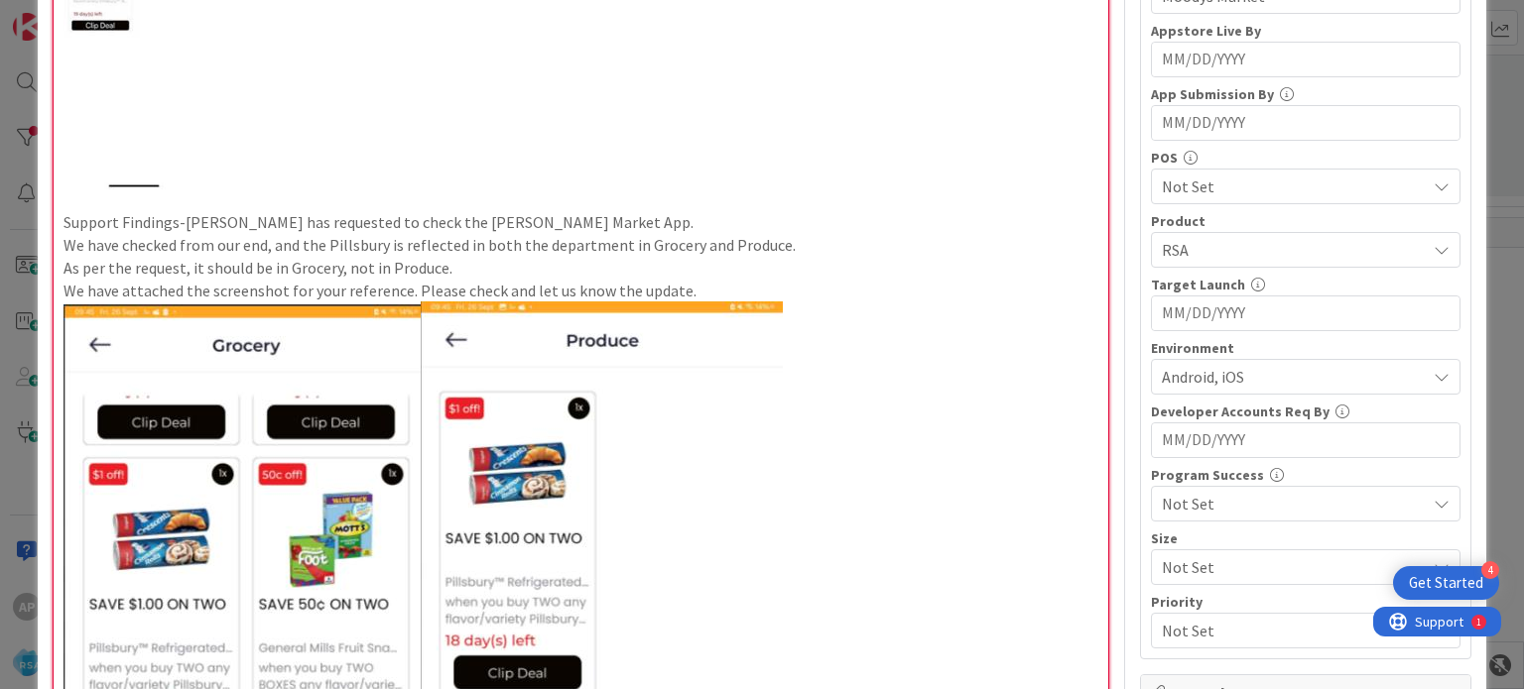
scroll to position [524, 0]
click at [417, 458] on img at bounding box center [241, 592] width 357 height 575
drag, startPoint x: 282, startPoint y: 483, endPoint x: 174, endPoint y: 447, distance: 113.9
click at [174, 447] on img at bounding box center [241, 592] width 357 height 575
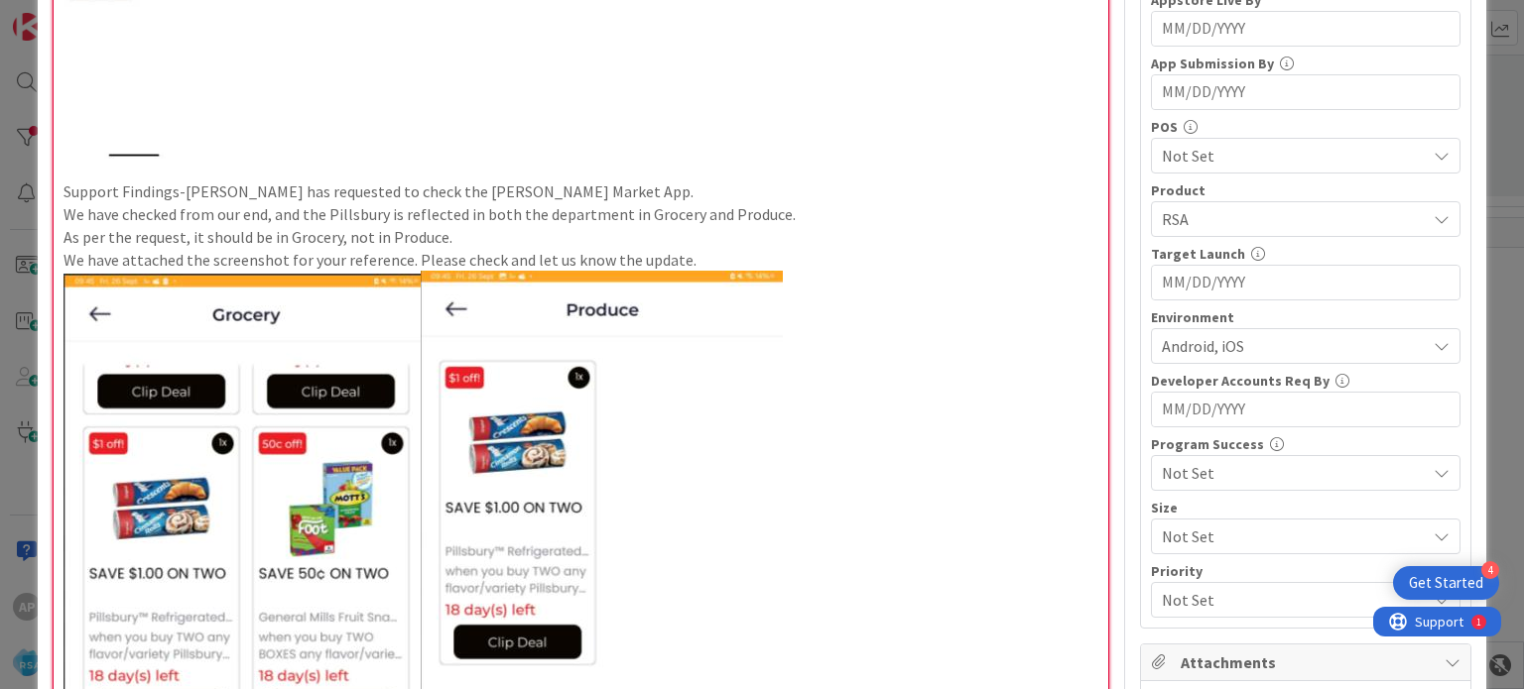
click at [174, 447] on img at bounding box center [241, 561] width 357 height 575
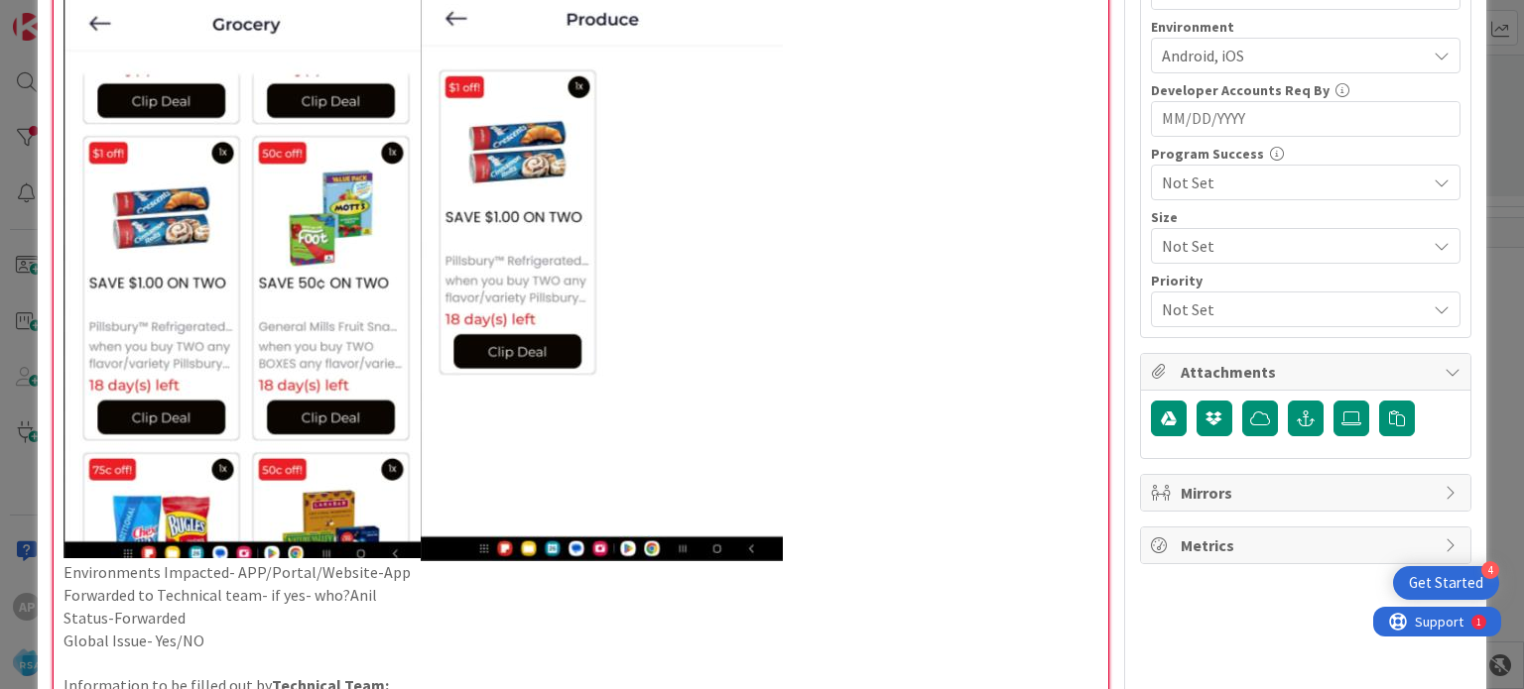
scroll to position [848, 0]
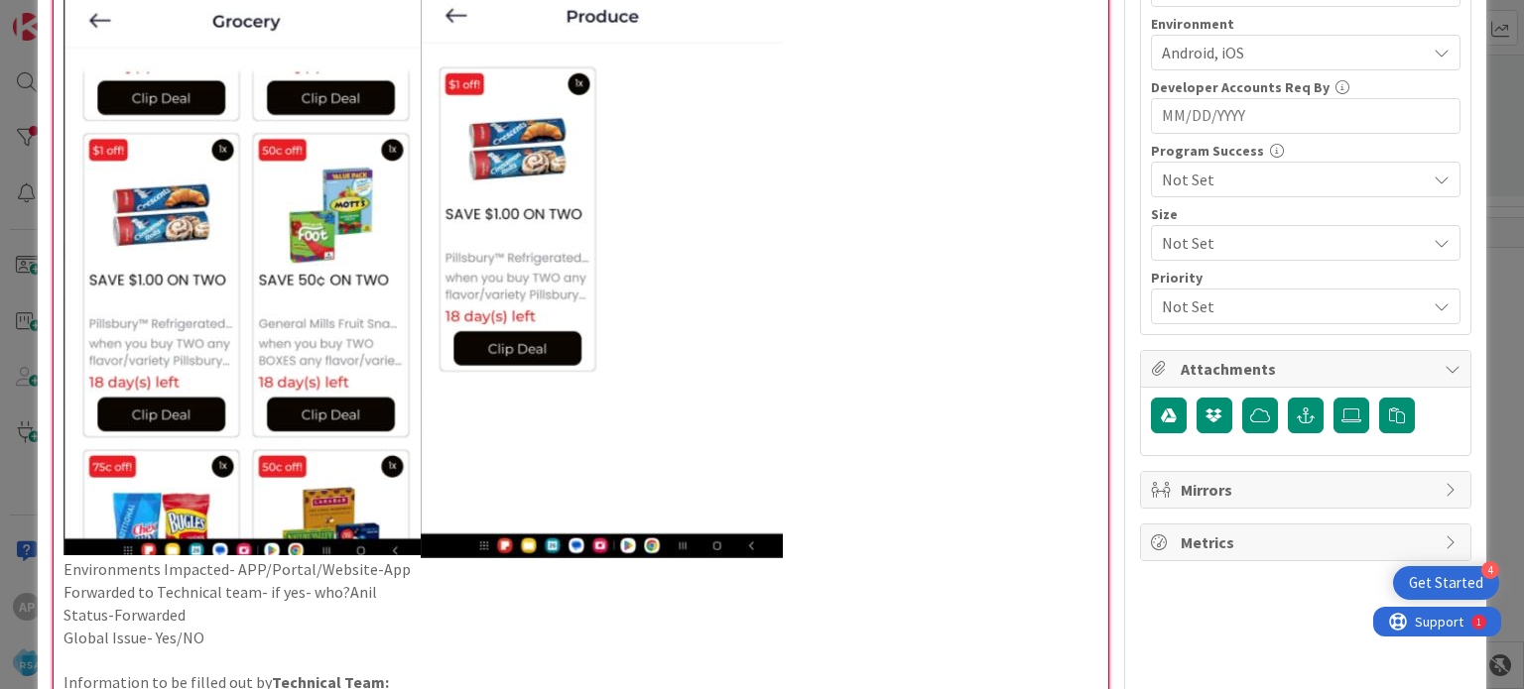
click at [63, 565] on p "Environments Impacted- APP/Portal/Website-App" at bounding box center [580, 569] width 1034 height 23
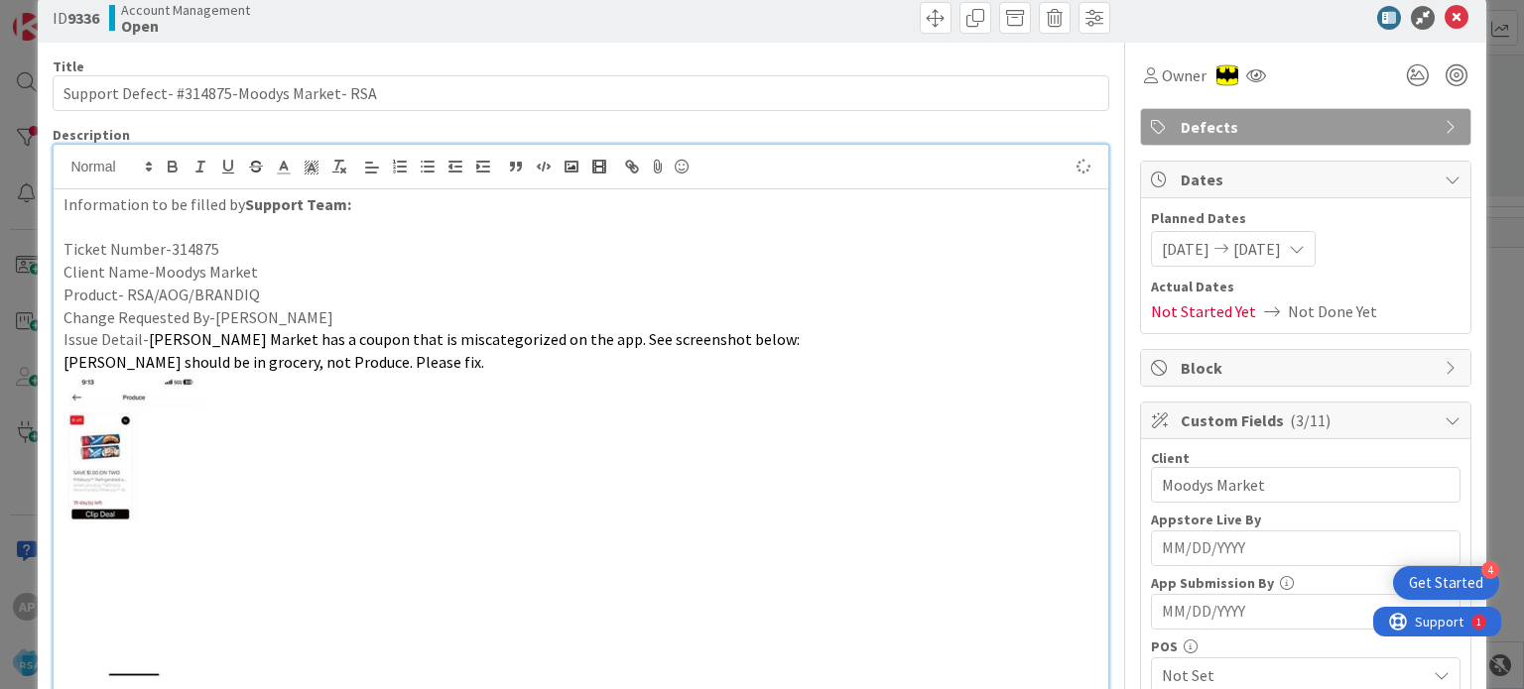
scroll to position [0, 0]
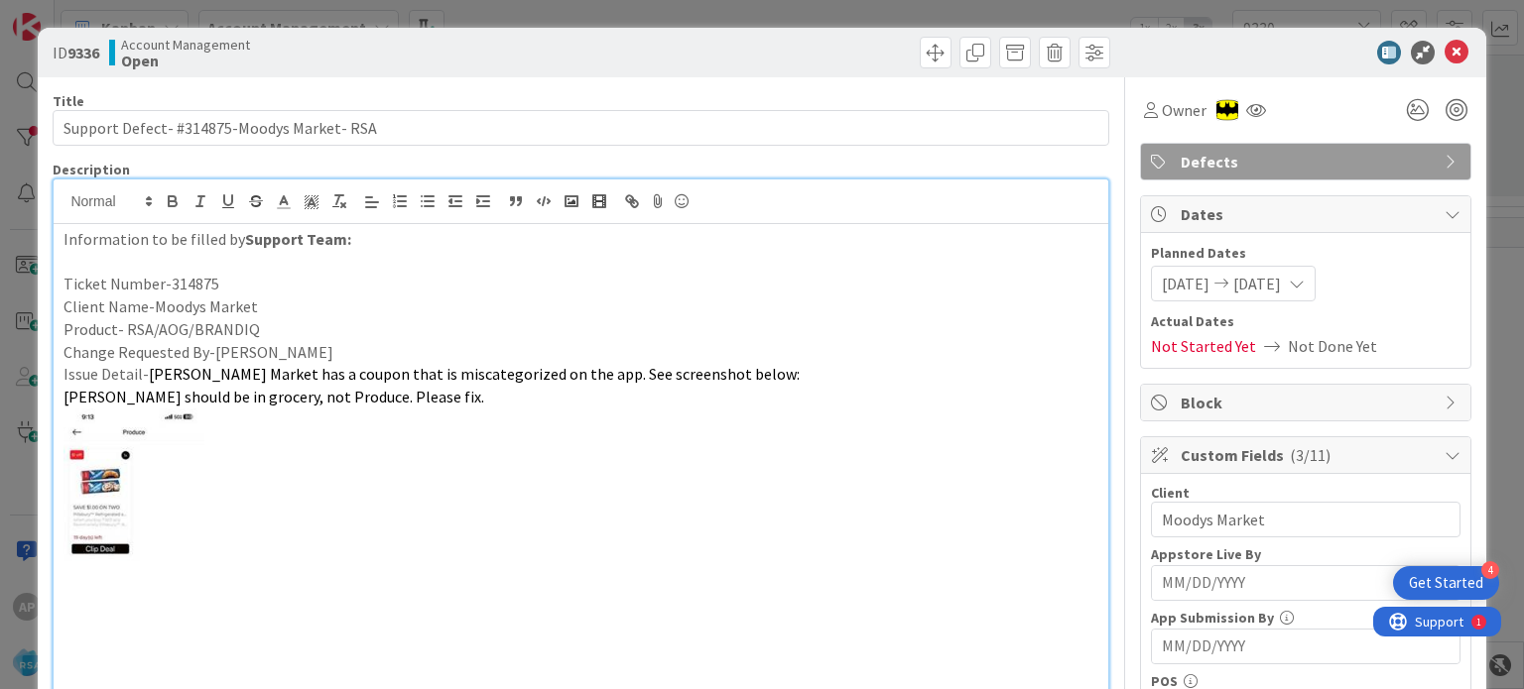
click at [175, 552] on img at bounding box center [133, 561] width 141 height 305
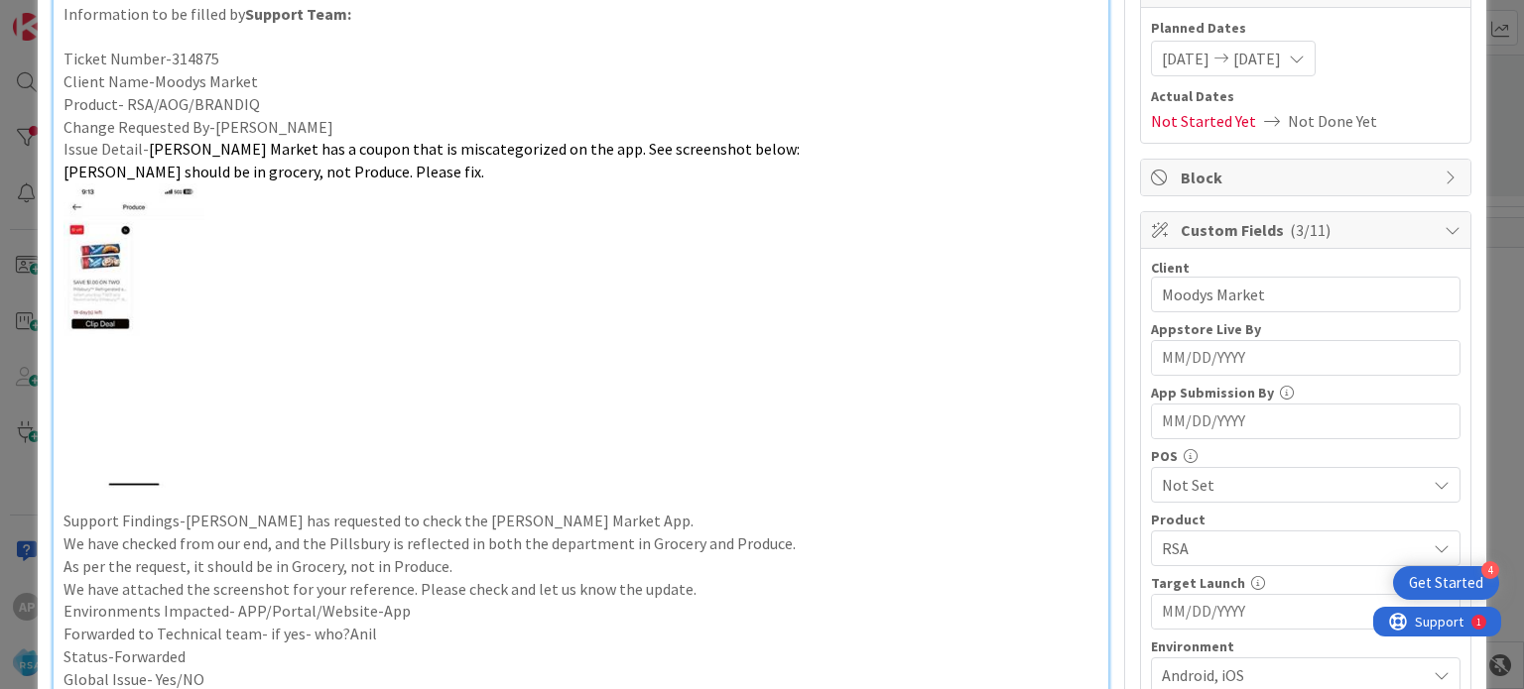
click at [119, 434] on img at bounding box center [133, 336] width 141 height 305
click at [90, 493] on p at bounding box center [580, 499] width 1034 height 23
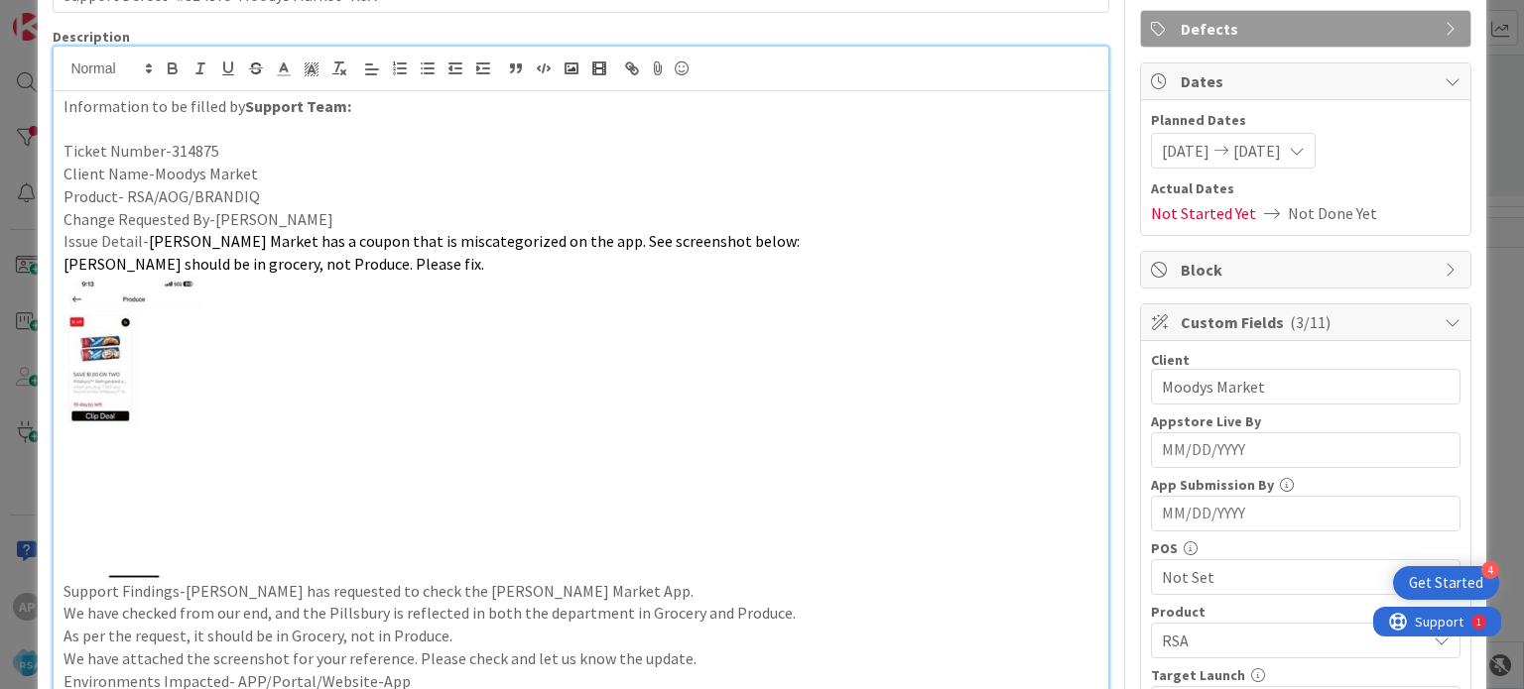
scroll to position [0, 0]
